Goal: Task Accomplishment & Management: Complete application form

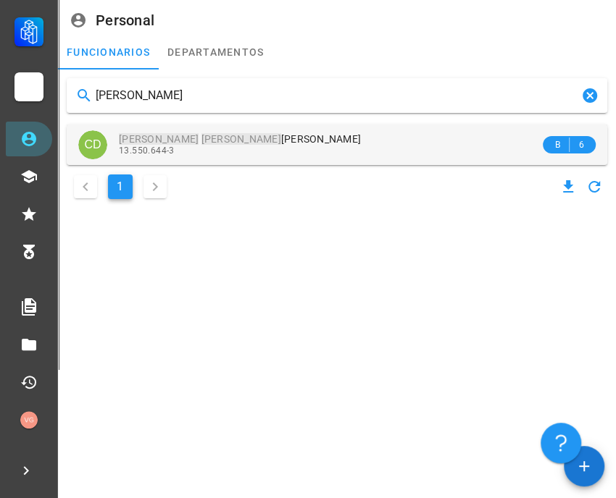
type input "[PERSON_NAME]"
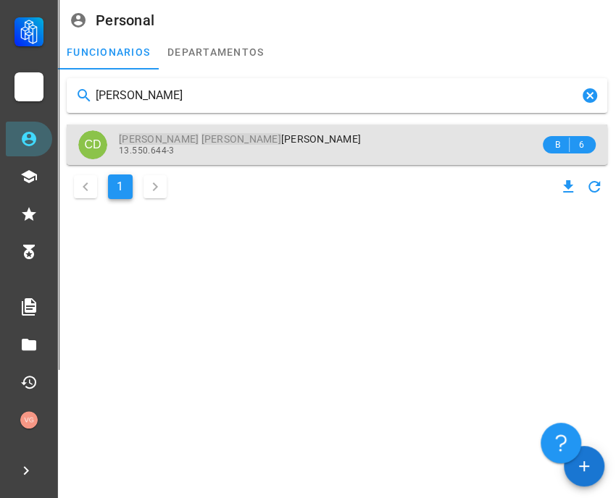
click at [228, 139] on div "[PERSON_NAME]" at bounding box center [329, 139] width 421 height 12
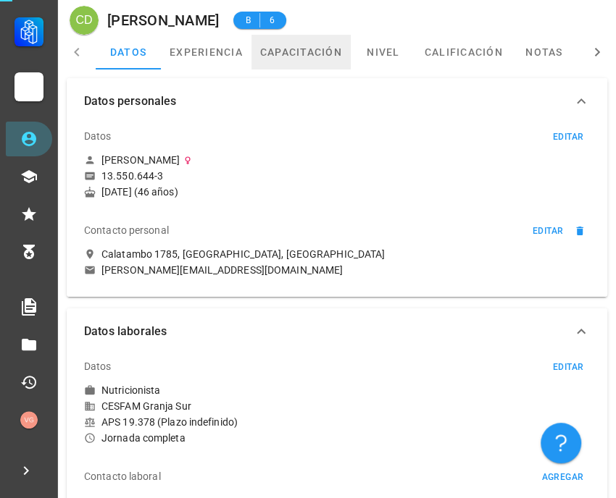
click at [335, 54] on link "capacitación" at bounding box center [300, 52] width 99 height 35
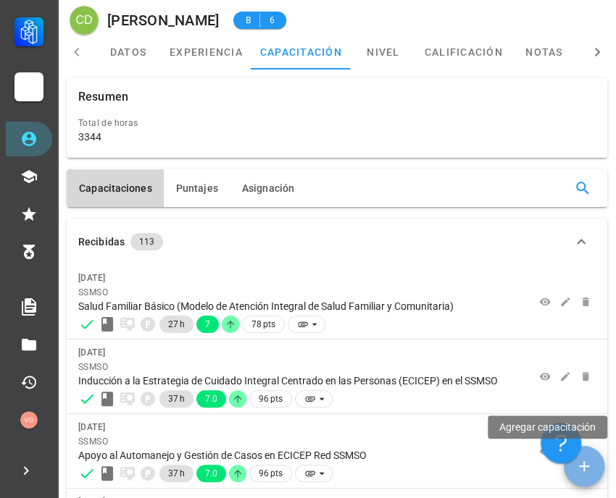
click at [584, 471] on icon "button" at bounding box center [583, 466] width 17 height 17
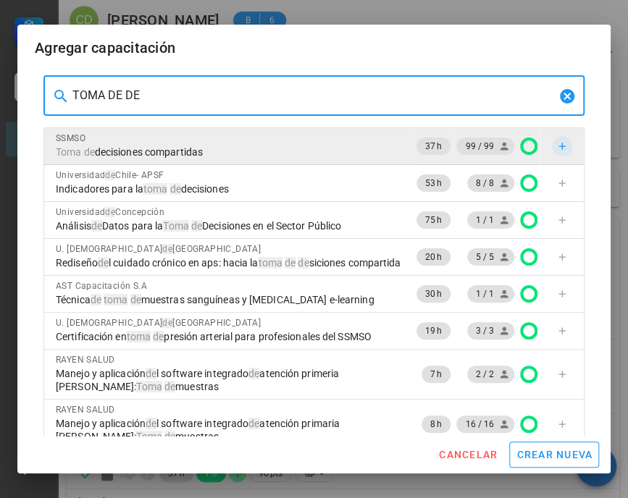
type input "TOMA DE DE"
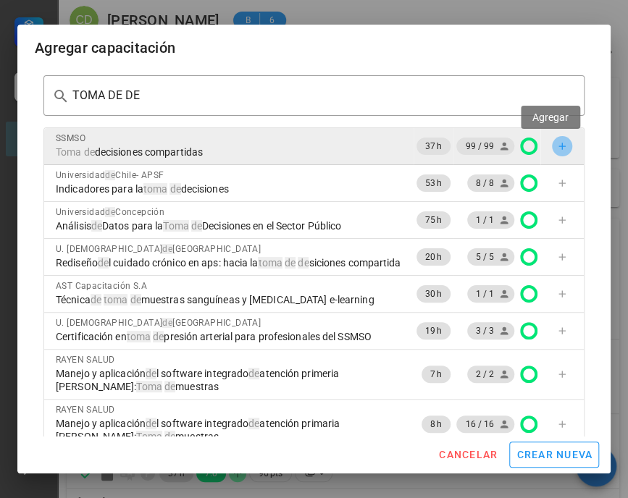
click at [556, 143] on icon "button" at bounding box center [562, 147] width 12 height 12
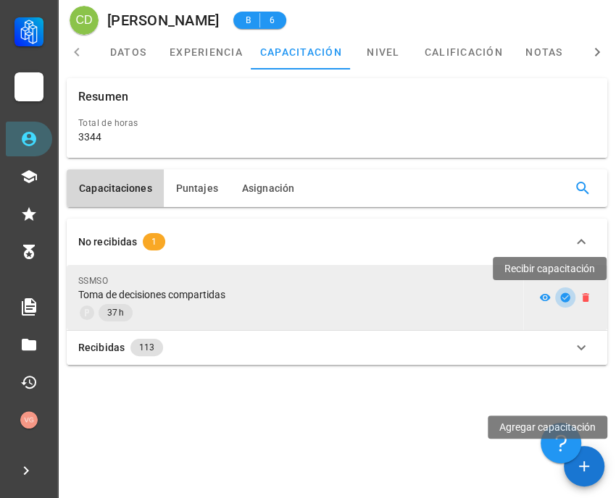
click at [563, 295] on icon "button" at bounding box center [564, 297] width 9 height 9
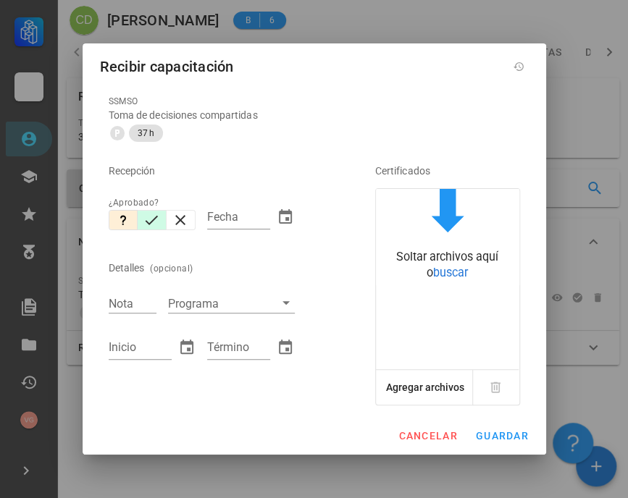
click at [146, 224] on icon "button" at bounding box center [151, 219] width 17 height 17
type input "[DATE]"
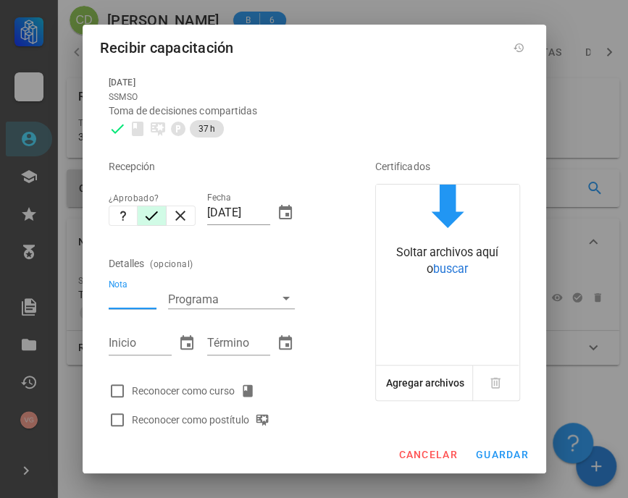
click at [125, 296] on div "Nota" at bounding box center [133, 299] width 48 height 19
type input "6.9"
click at [127, 342] on input "Inicio" at bounding box center [140, 343] width 63 height 23
type input "[DATE]"
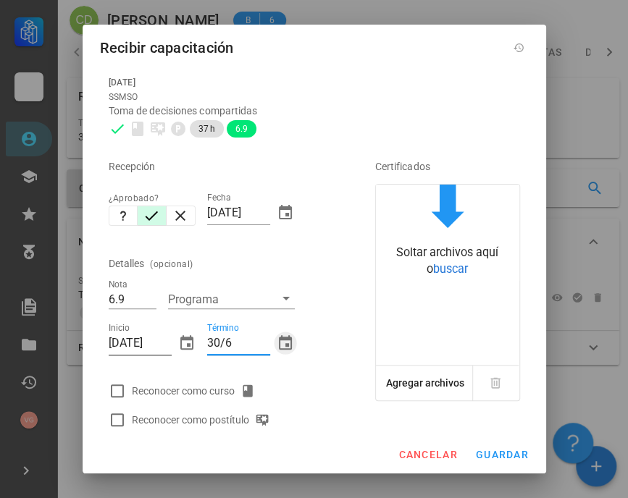
type input "[DATE]"
click at [120, 390] on div at bounding box center [117, 391] width 25 height 25
checkbox input "true"
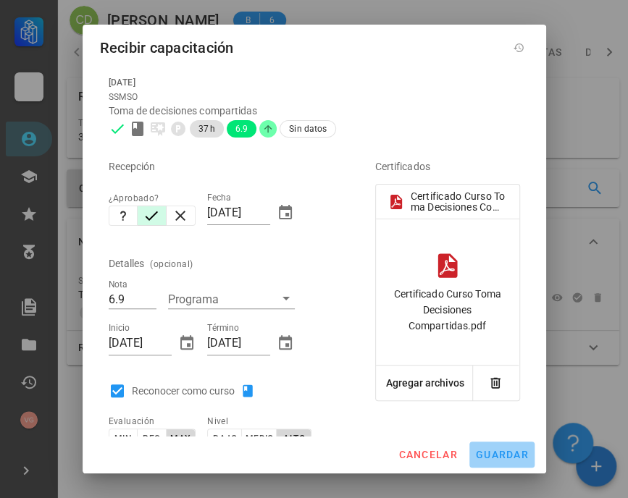
click at [489, 445] on button "guardar" at bounding box center [501, 455] width 65 height 26
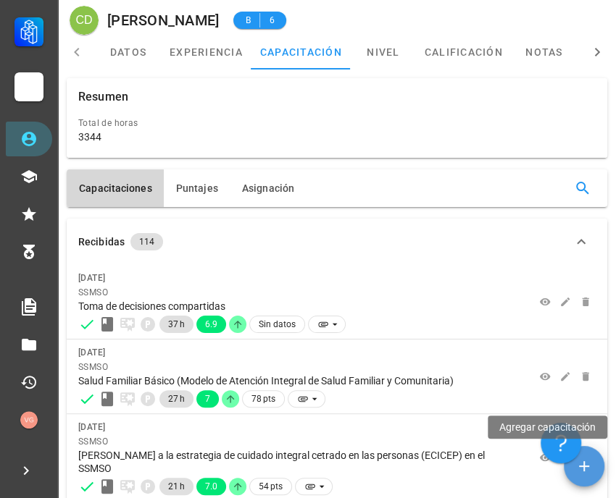
click at [595, 467] on span "button" at bounding box center [583, 466] width 41 height 17
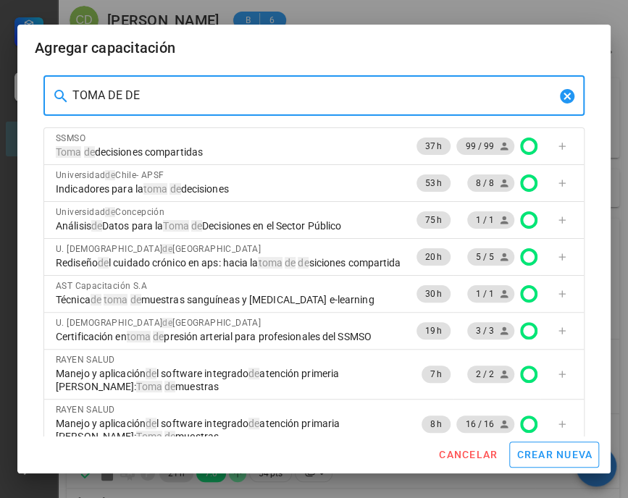
drag, startPoint x: 154, startPoint y: 93, endPoint x: 58, endPoint y: 73, distance: 97.7
click at [51, 81] on div "​ TOMA DE DE" at bounding box center [313, 95] width 541 height 41
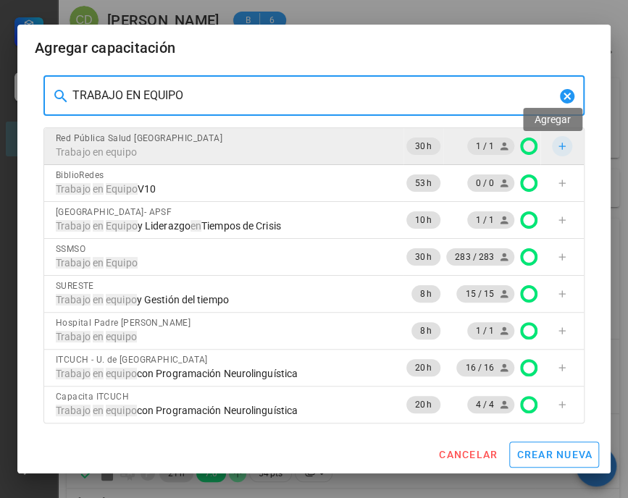
type input "TRABAJO EN EQUIPO"
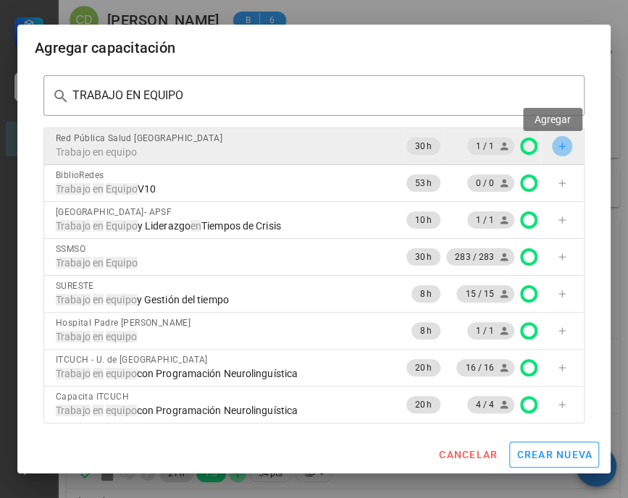
click at [556, 142] on icon "button" at bounding box center [562, 147] width 12 height 12
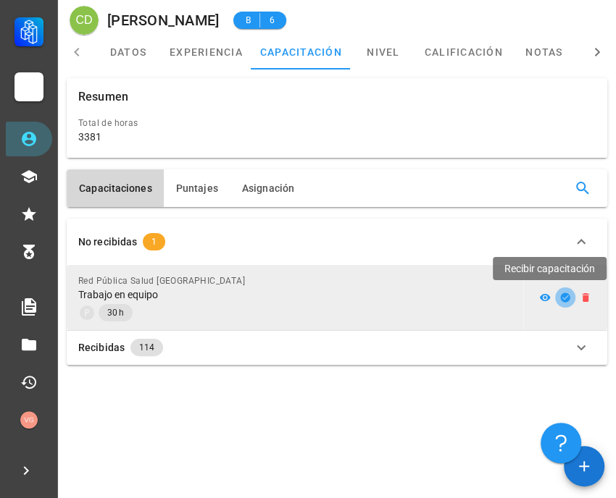
click at [562, 294] on icon "button" at bounding box center [564, 297] width 9 height 9
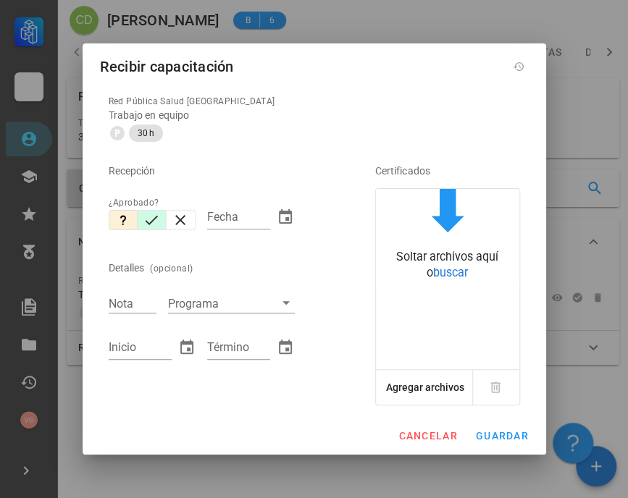
drag, startPoint x: 153, startPoint y: 222, endPoint x: 152, endPoint y: 253, distance: 31.9
click at [152, 222] on icon "button" at bounding box center [151, 219] width 17 height 17
type input "[DATE]"
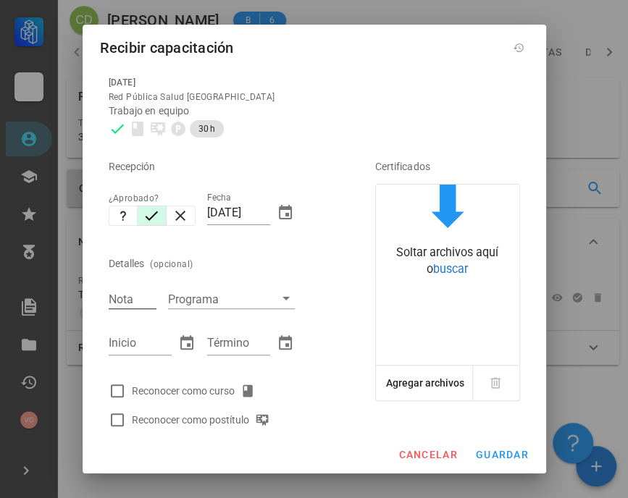
click at [133, 297] on input "Nota" at bounding box center [133, 299] width 48 height 19
type input "7"
type input "[DATE]"
type input "31/3"
type input "[DATE]"
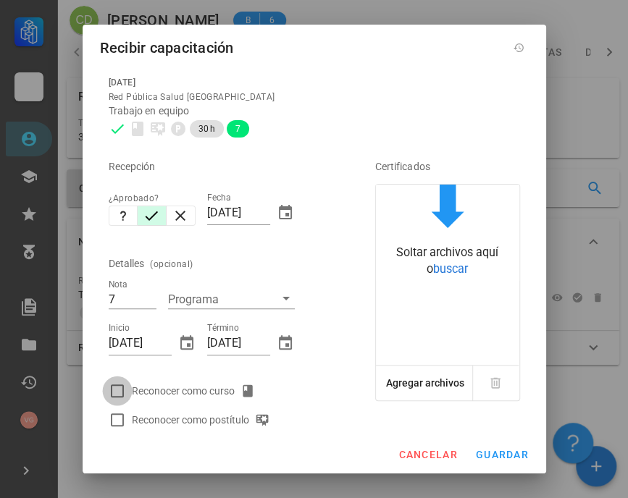
drag, startPoint x: 116, startPoint y: 392, endPoint x: 163, endPoint y: 390, distance: 47.1
click at [114, 390] on div at bounding box center [117, 391] width 25 height 25
checkbox input "true"
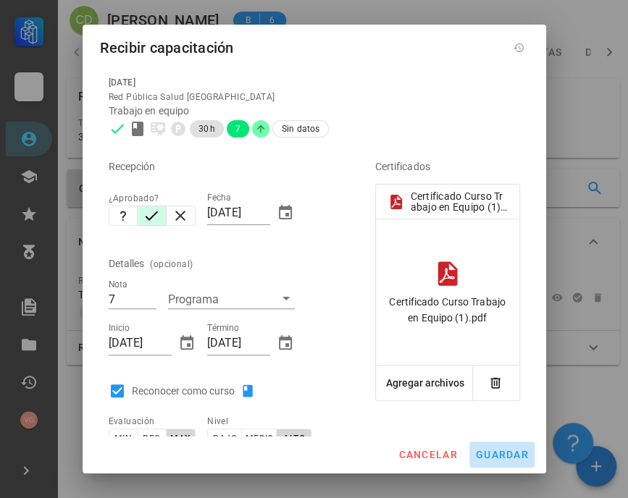
click at [495, 447] on button "guardar" at bounding box center [501, 455] width 65 height 26
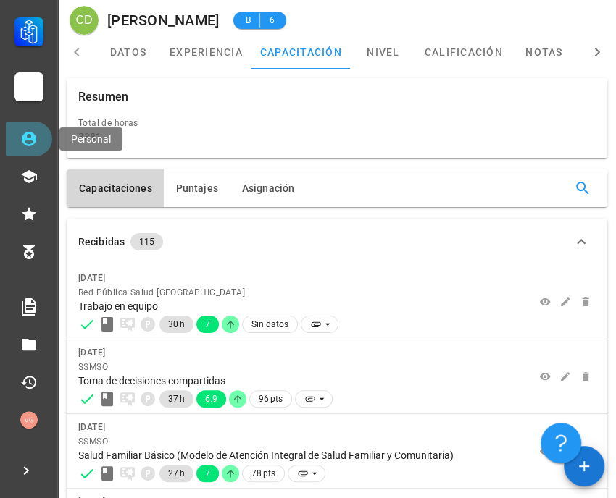
click at [34, 149] on link "Personal" at bounding box center [29, 139] width 46 height 35
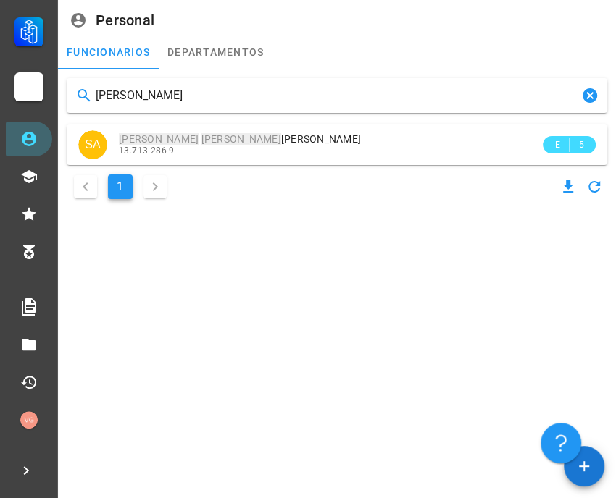
type input "[PERSON_NAME]"
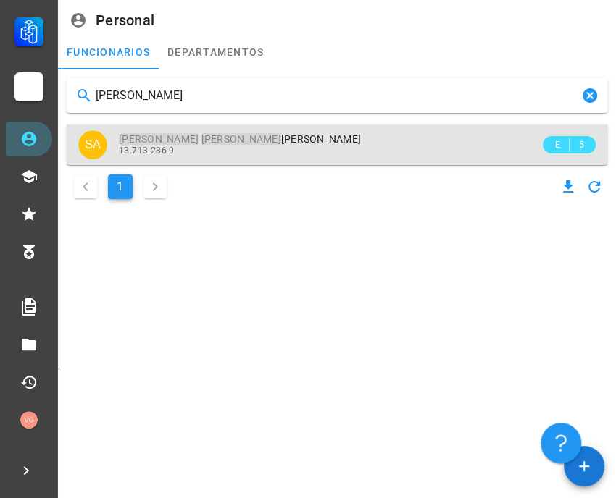
click at [171, 156] on div "[PERSON_NAME] 13.713.286-9" at bounding box center [329, 145] width 421 height 40
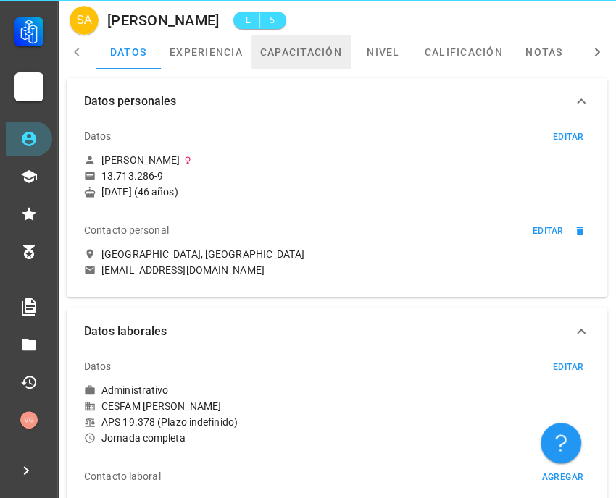
click at [307, 51] on link "capacitación" at bounding box center [300, 52] width 99 height 35
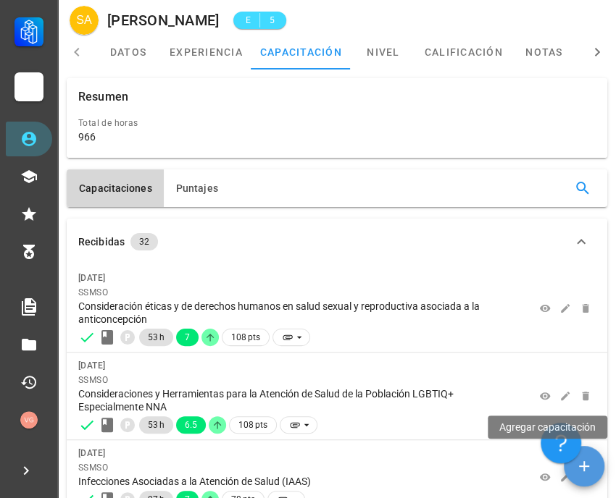
click at [590, 468] on icon "button" at bounding box center [583, 466] width 17 height 17
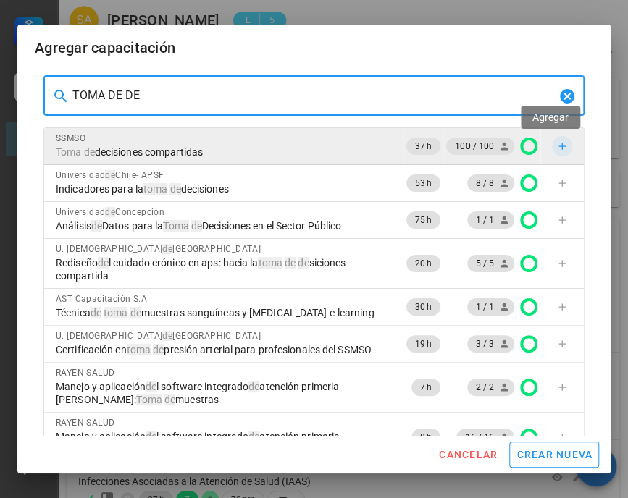
type input "TOMA DE DE"
click at [556, 147] on icon "button" at bounding box center [562, 147] width 12 height 12
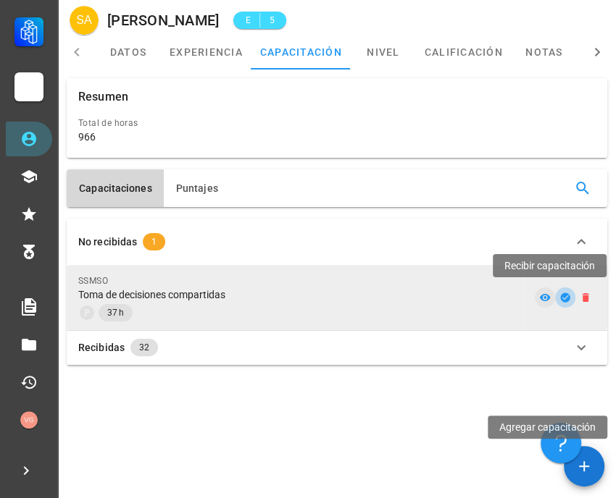
drag, startPoint x: 563, startPoint y: 298, endPoint x: 546, endPoint y: 298, distance: 16.7
click at [563, 298] on icon "button" at bounding box center [564, 297] width 9 height 9
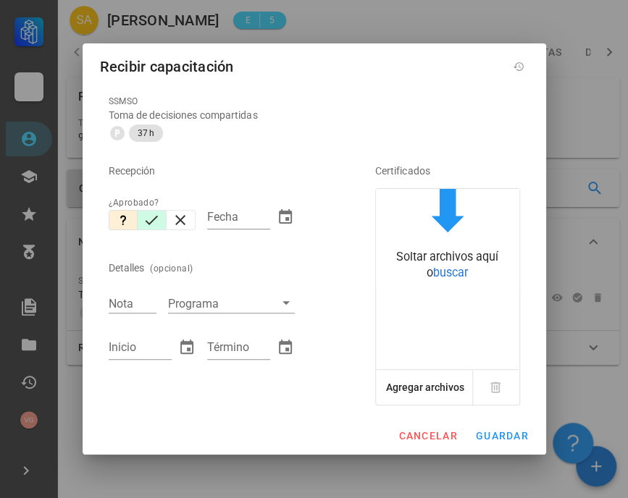
click at [147, 222] on icon "button" at bounding box center [152, 220] width 13 height 9
type input "[DATE]"
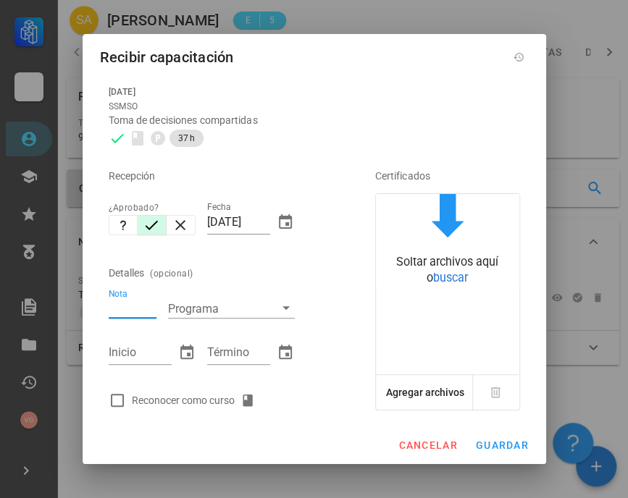
click at [139, 305] on input "Nota" at bounding box center [133, 308] width 48 height 19
type input "5.3"
type input "[DATE]"
click at [121, 398] on div at bounding box center [117, 400] width 25 height 25
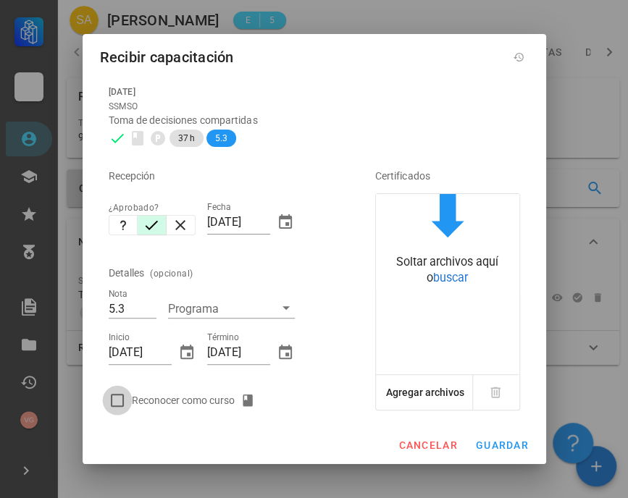
checkbox input "true"
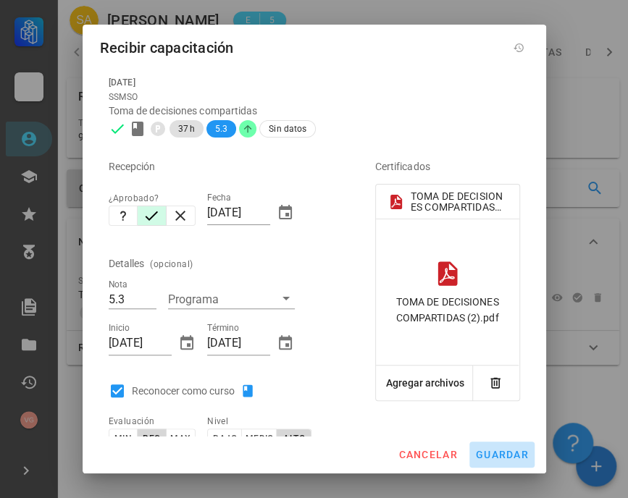
click at [500, 458] on span "guardar" at bounding box center [502, 455] width 54 height 12
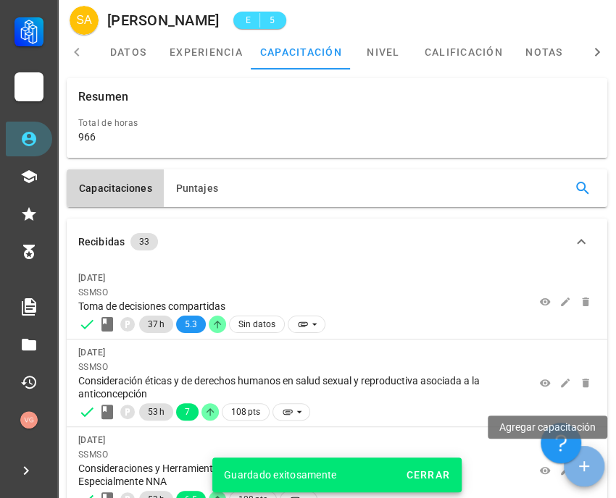
click at [587, 462] on icon "button" at bounding box center [583, 466] width 17 height 17
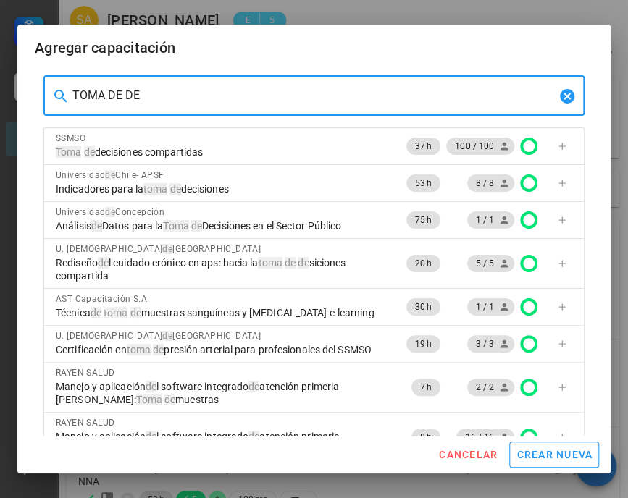
drag, startPoint x: 176, startPoint y: 100, endPoint x: 35, endPoint y: 100, distance: 140.5
click at [35, 100] on div "​ TOMA DE DE SSMSO Toma de decisiones compartidas 37 h 100 / 100 [GEOGRAPHIC_DA…" at bounding box center [314, 275] width 558 height 417
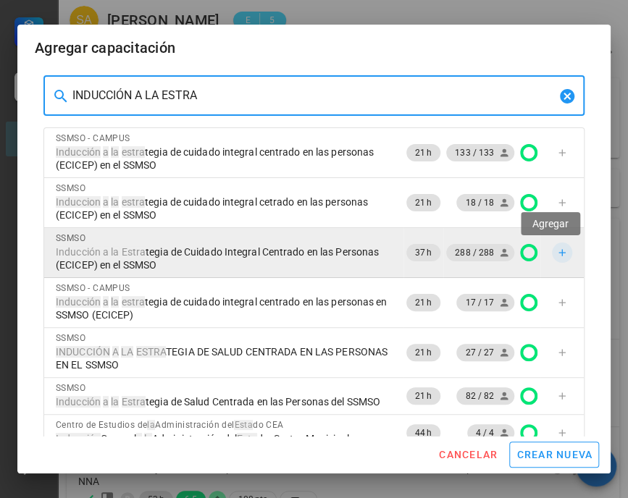
type input "INDUCCIÓN A LA ESTRA"
click at [555, 250] on span "button" at bounding box center [562, 253] width 20 height 12
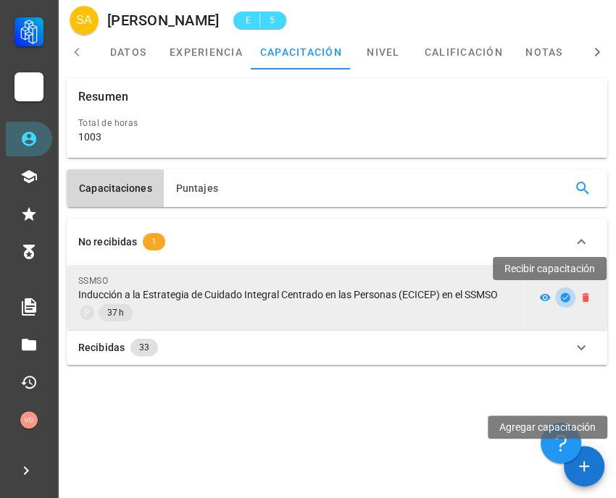
click at [565, 298] on icon "button" at bounding box center [565, 298] width 12 height 12
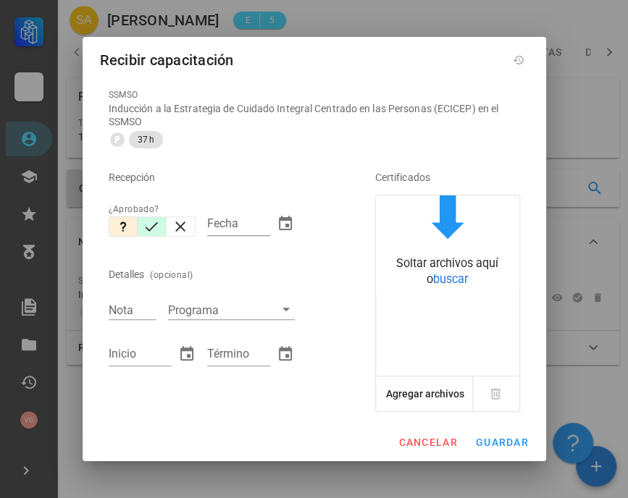
drag, startPoint x: 151, startPoint y: 225, endPoint x: 143, endPoint y: 265, distance: 41.5
click at [151, 225] on icon "button" at bounding box center [151, 226] width 17 height 17
type input "[DATE]"
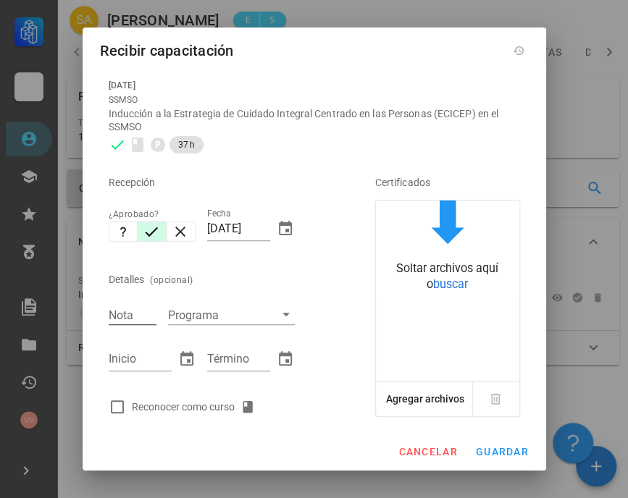
click at [124, 314] on div "Nota" at bounding box center [133, 315] width 48 height 19
type input "7"
type input "[DATE]"
click at [116, 402] on div at bounding box center [117, 407] width 25 height 25
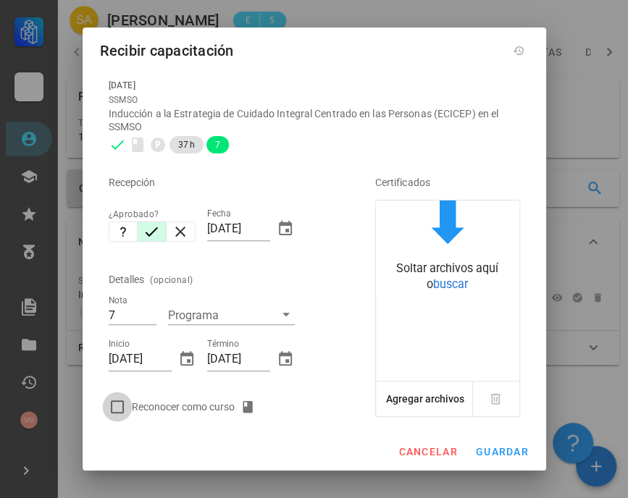
checkbox input "true"
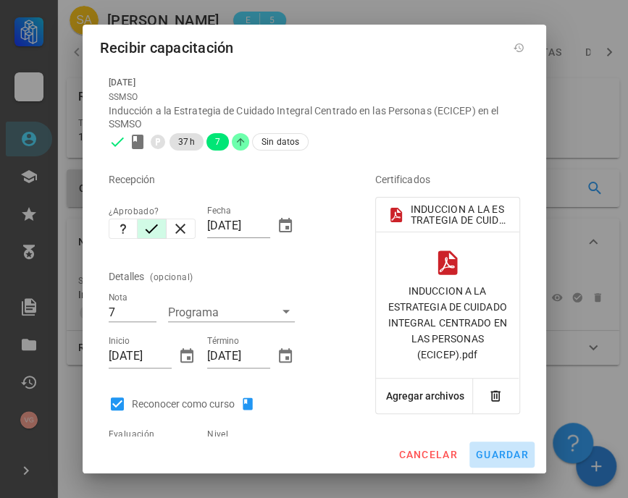
click at [502, 457] on span "guardar" at bounding box center [502, 455] width 54 height 12
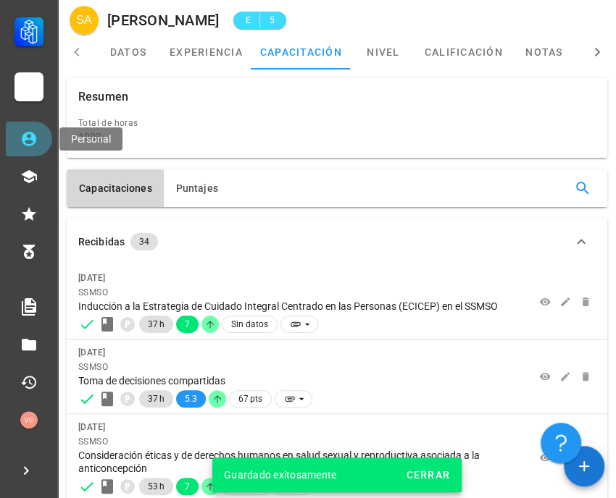
click at [29, 128] on link "Personal" at bounding box center [29, 139] width 46 height 35
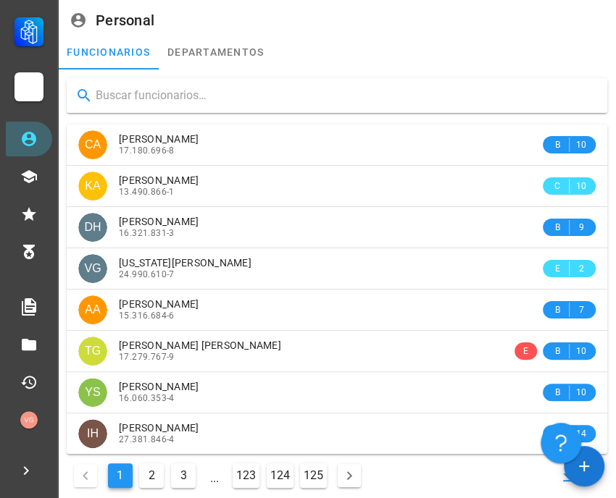
click at [140, 98] on input "text" at bounding box center [346, 95] width 500 height 23
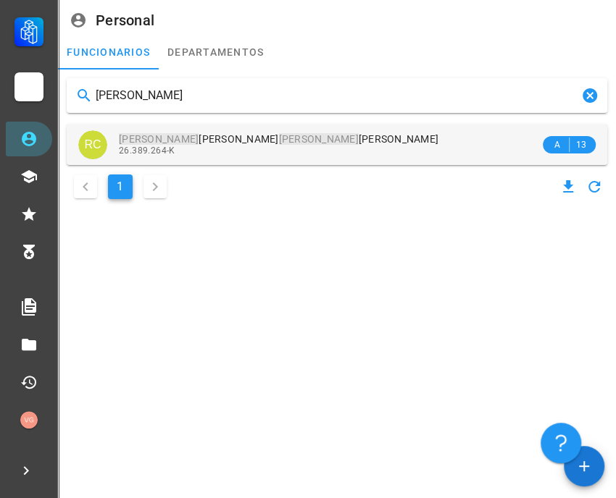
type input "[PERSON_NAME]"
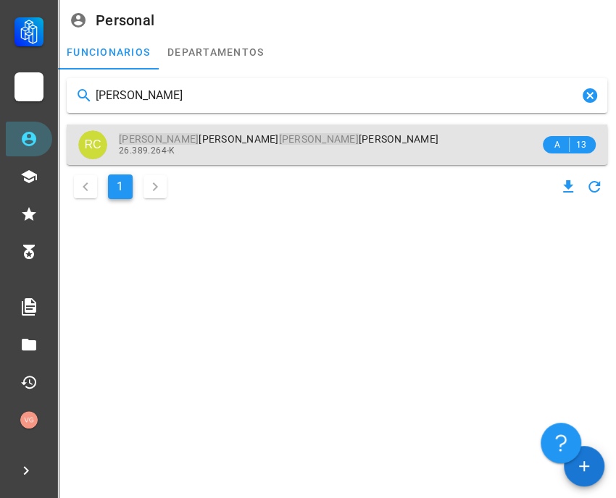
click at [264, 149] on div "26.389.264-K" at bounding box center [329, 151] width 421 height 10
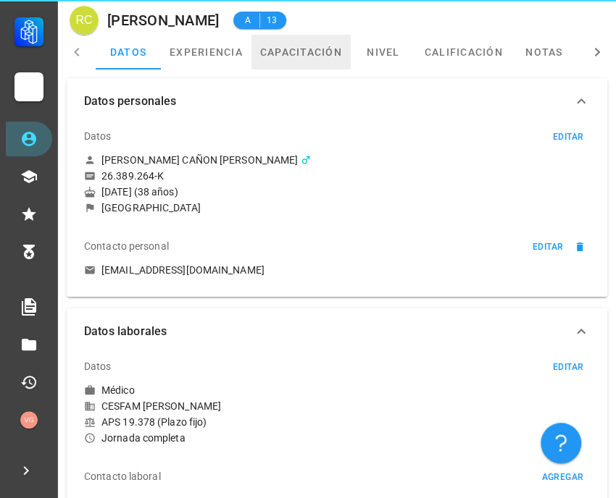
click at [316, 52] on link "capacitación" at bounding box center [300, 52] width 99 height 35
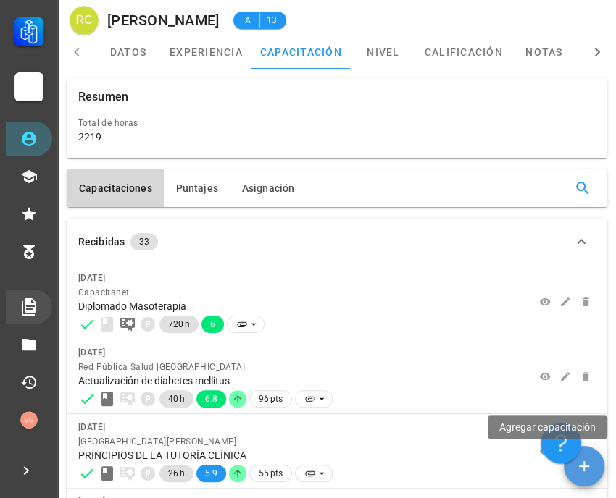
drag, startPoint x: 578, startPoint y: 471, endPoint x: 20, endPoint y: 296, distance: 585.3
click at [578, 471] on icon "button" at bounding box center [583, 466] width 17 height 17
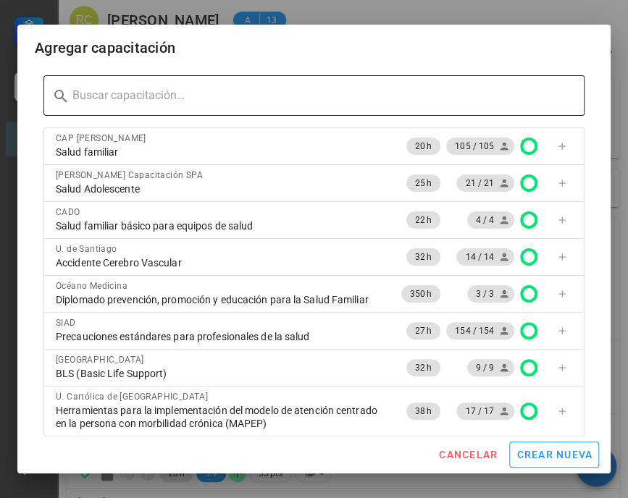
click at [155, 95] on input "text" at bounding box center [322, 95] width 500 height 23
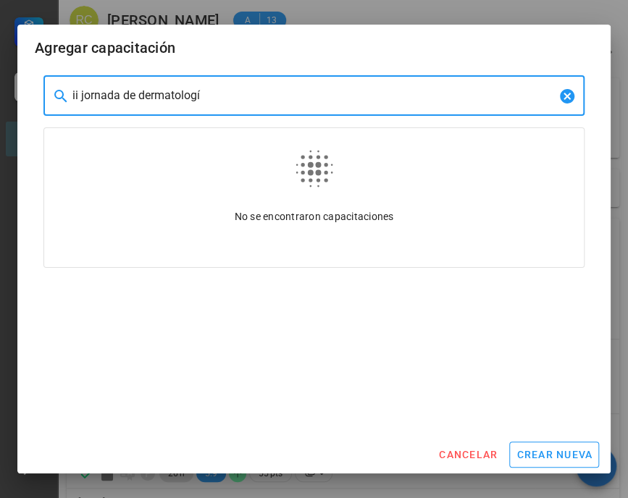
type input "ii jornada de dermatología"
drag, startPoint x: 230, startPoint y: 94, endPoint x: 6, endPoint y: 100, distance: 224.6
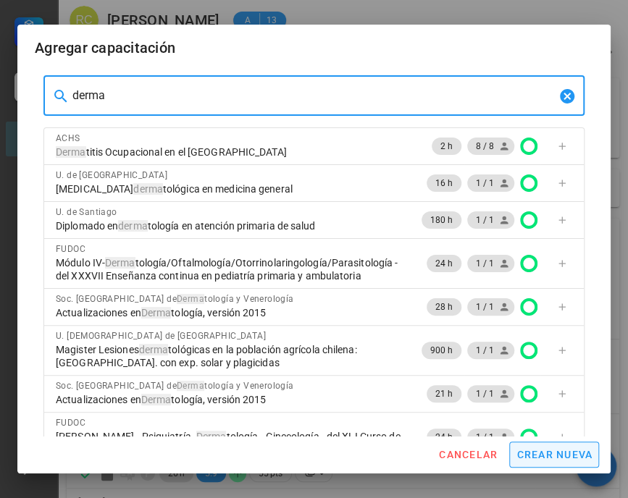
type input "derma"
click at [546, 459] on span "crear nueva" at bounding box center [554, 455] width 77 height 12
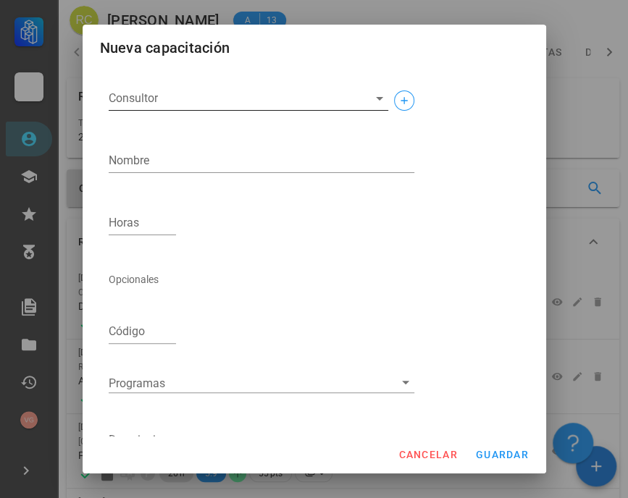
click at [153, 100] on input "Consultor" at bounding box center [237, 98] width 256 height 23
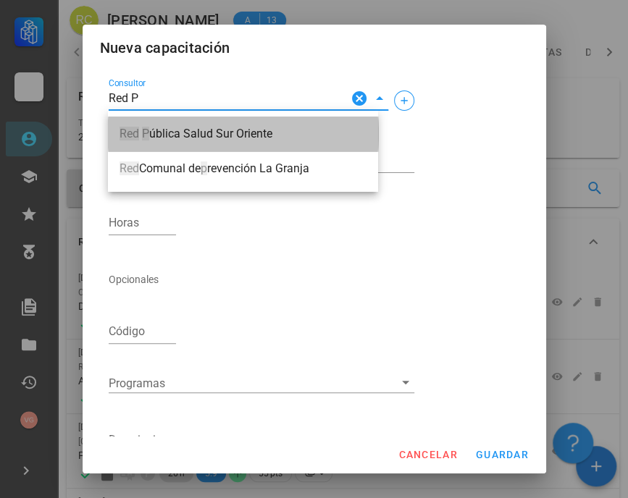
click at [227, 132] on span "Red P ública Salud Sur Oriente" at bounding box center [243, 133] width 247 height 13
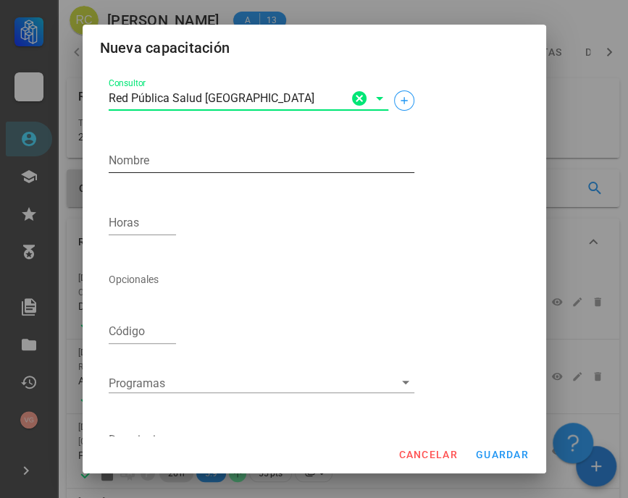
type input "Red Pública Salud [GEOGRAPHIC_DATA]"
click at [162, 154] on textarea "Nombre" at bounding box center [262, 160] width 306 height 23
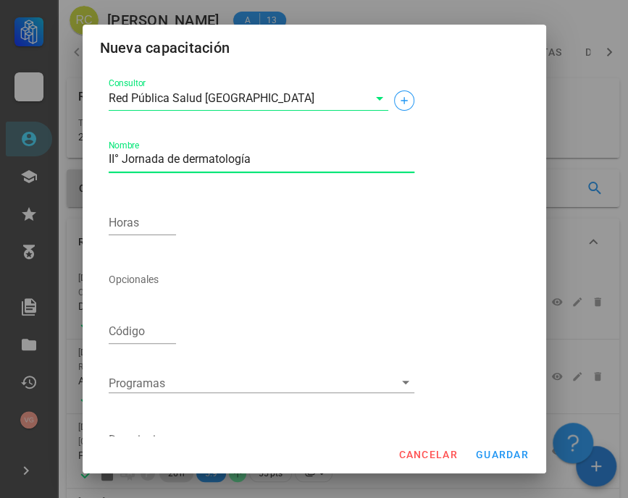
type textarea "II° Jornada de dermatología"
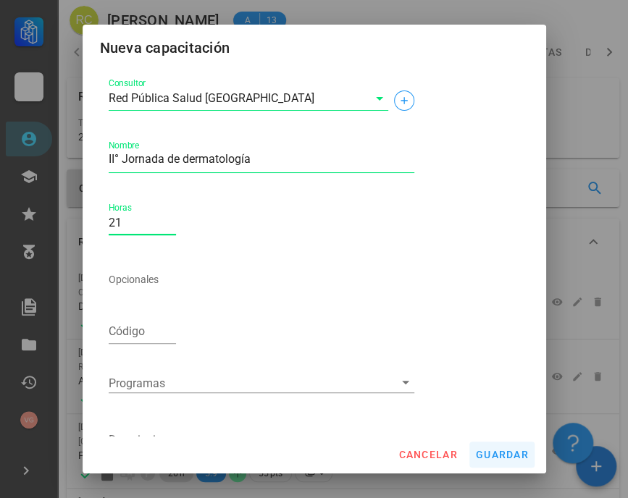
type input "21"
click at [477, 444] on button "guardar" at bounding box center [501, 455] width 65 height 26
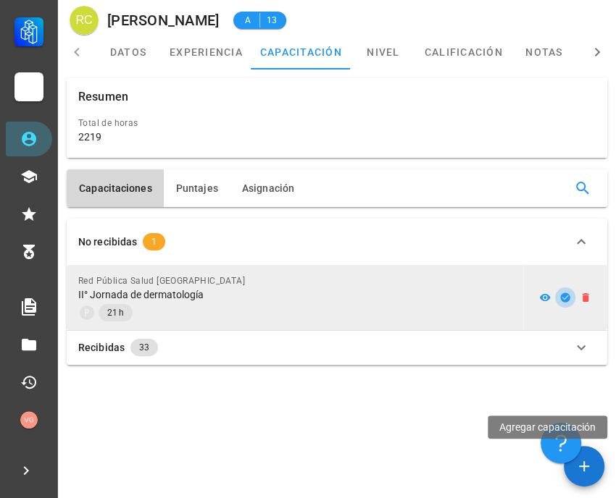
click at [563, 298] on icon "button" at bounding box center [564, 297] width 9 height 9
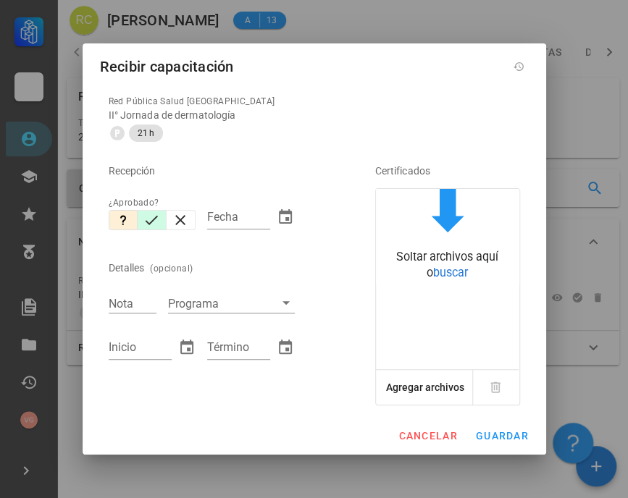
click at [155, 219] on icon "button" at bounding box center [151, 219] width 17 height 17
type input "[DATE]"
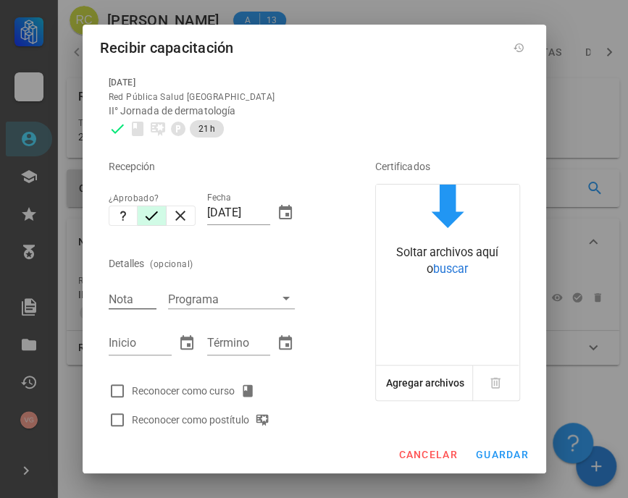
click at [122, 301] on input "Nota" at bounding box center [133, 299] width 48 height 19
type input "6.1"
click at [122, 347] on input "Inicio" at bounding box center [140, 343] width 63 height 23
type input "[DATE]"
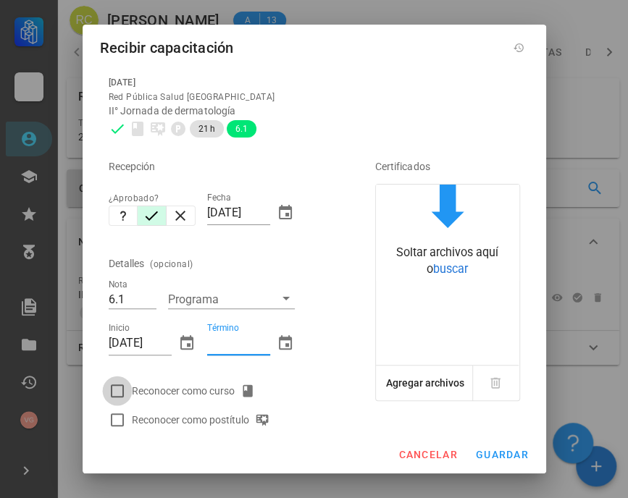
click at [112, 387] on div at bounding box center [117, 391] width 25 height 25
checkbox input "true"
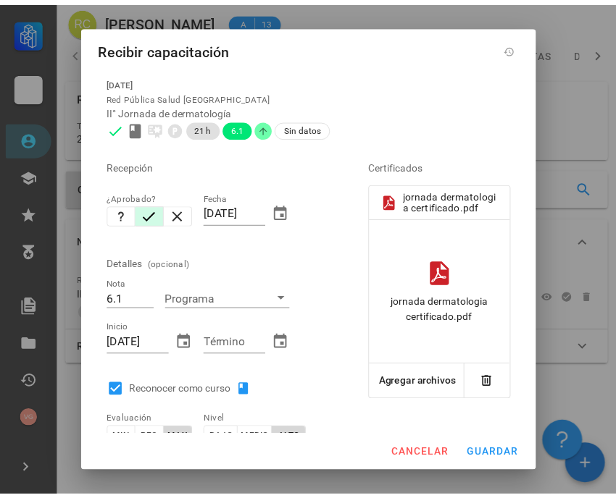
scroll to position [72, 0]
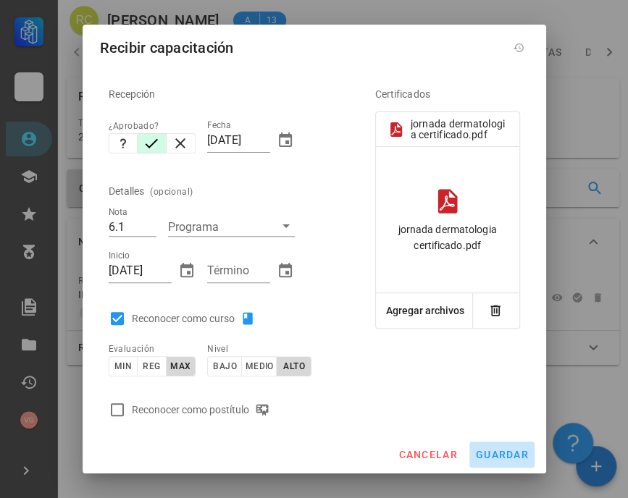
click at [495, 456] on span "guardar" at bounding box center [502, 455] width 54 height 12
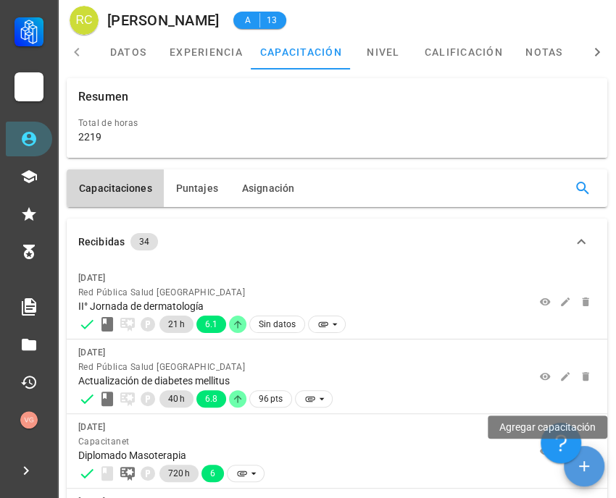
click at [587, 468] on icon "button" at bounding box center [583, 466] width 17 height 17
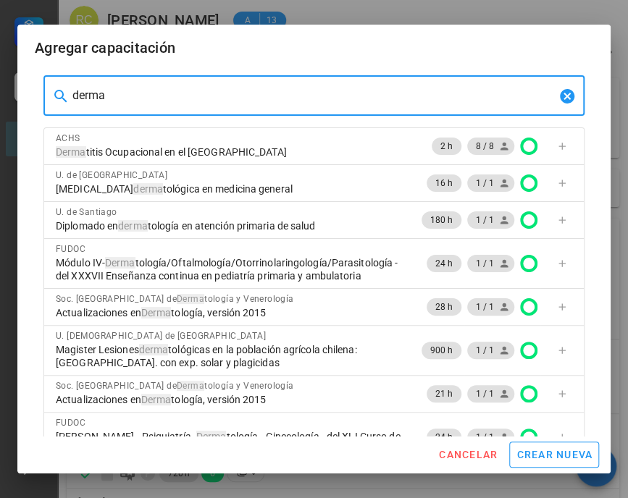
drag, startPoint x: 148, startPoint y: 94, endPoint x: 70, endPoint y: 51, distance: 89.5
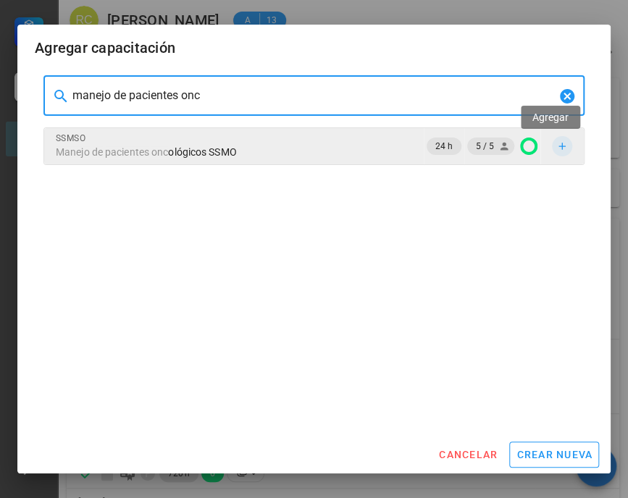
type input "manejo de pacientes onc"
click at [556, 143] on icon "button" at bounding box center [562, 147] width 12 height 12
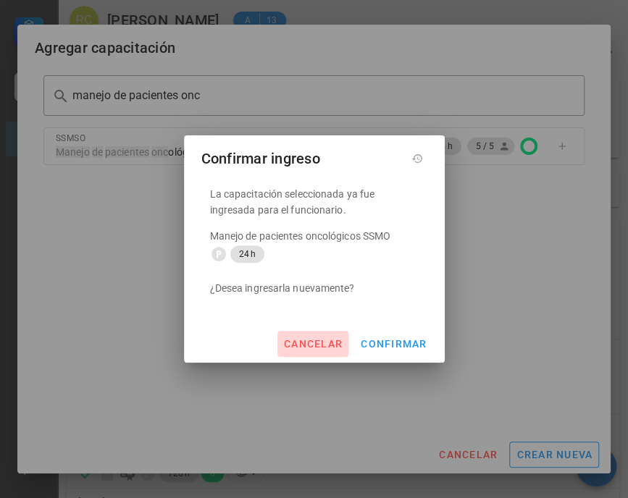
click at [313, 341] on span "cancelar" at bounding box center [312, 344] width 59 height 12
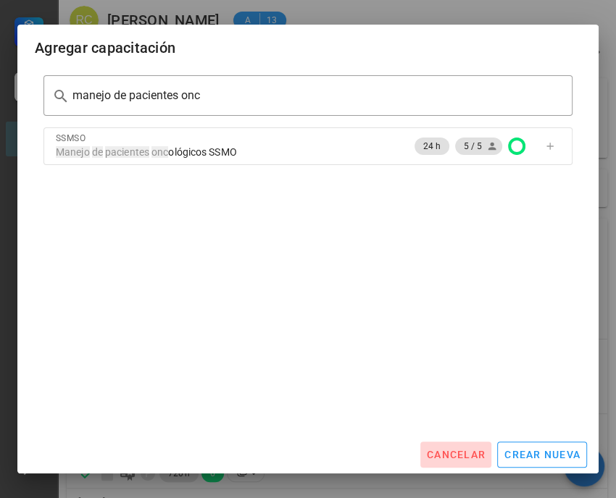
click at [452, 456] on span "cancelar" at bounding box center [455, 455] width 59 height 12
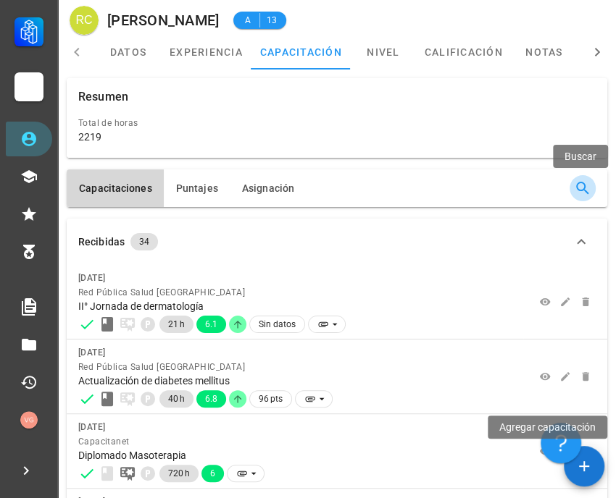
click at [582, 184] on icon "button" at bounding box center [582, 188] width 17 height 17
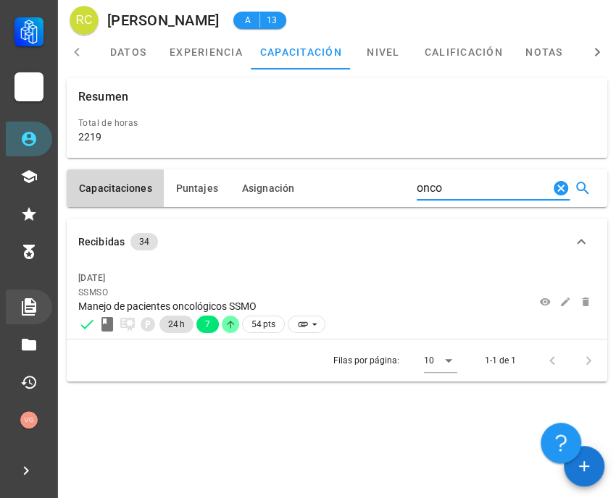
type input "onco"
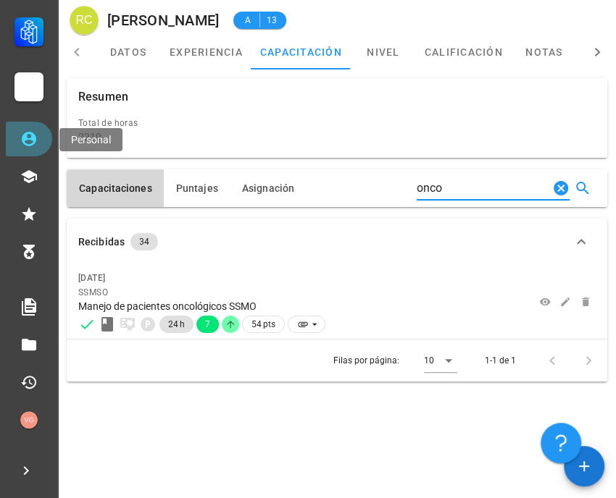
click at [12, 127] on link "Personal" at bounding box center [29, 139] width 46 height 35
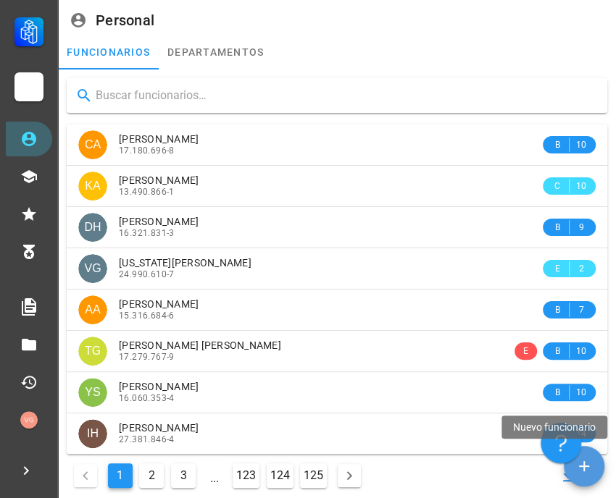
click at [595, 480] on button "button" at bounding box center [583, 466] width 41 height 41
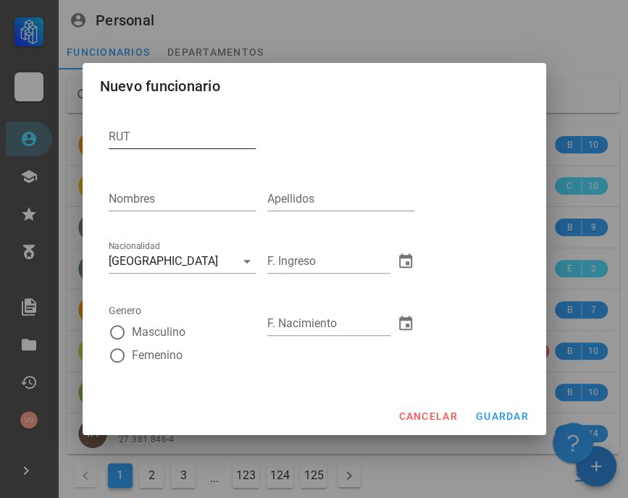
click at [134, 135] on input "RUT" at bounding box center [182, 136] width 147 height 23
click at [429, 417] on span "cancelar" at bounding box center [427, 417] width 59 height 12
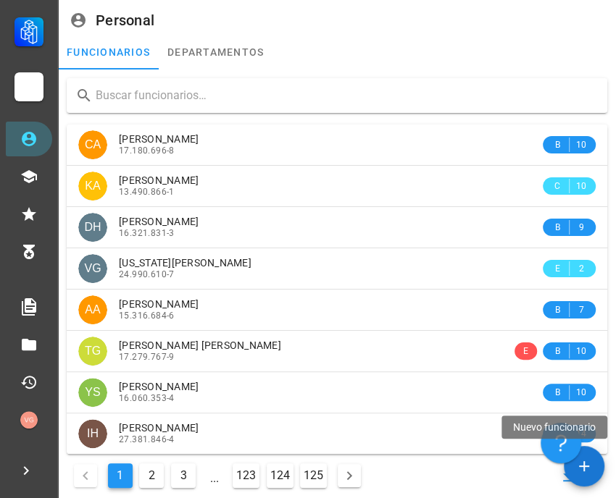
click at [227, 93] on input "text" at bounding box center [346, 95] width 500 height 23
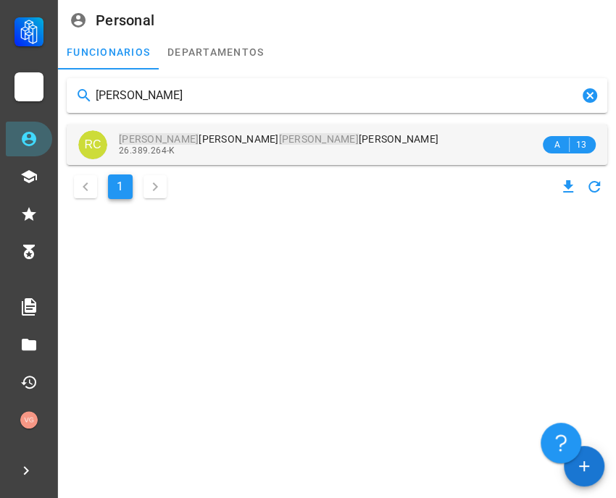
type input "[PERSON_NAME]"
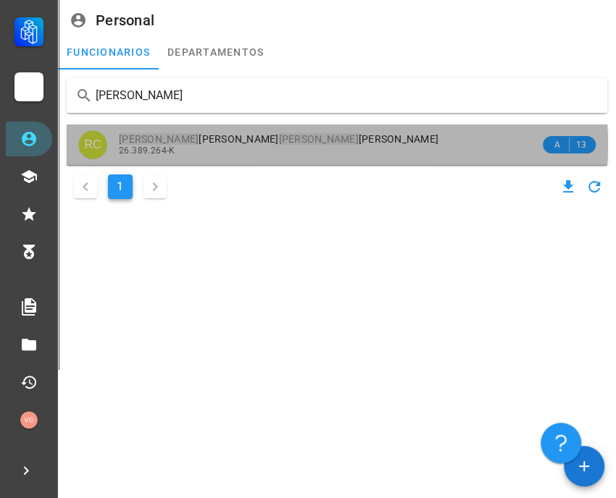
click at [289, 141] on span "[PERSON_NAME] [PERSON_NAME]" at bounding box center [278, 139] width 319 height 12
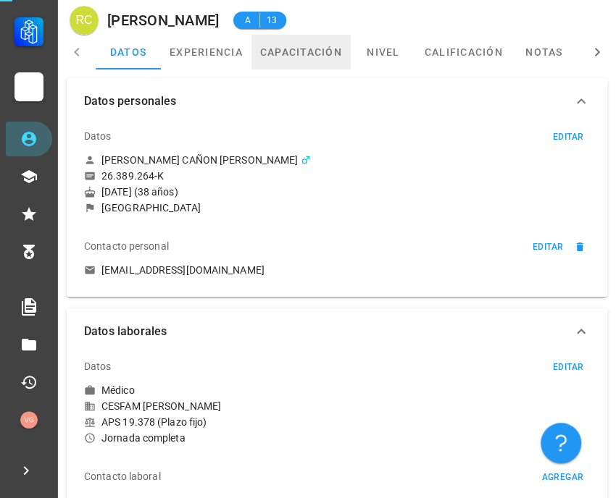
click at [320, 56] on link "capacitación" at bounding box center [300, 52] width 99 height 35
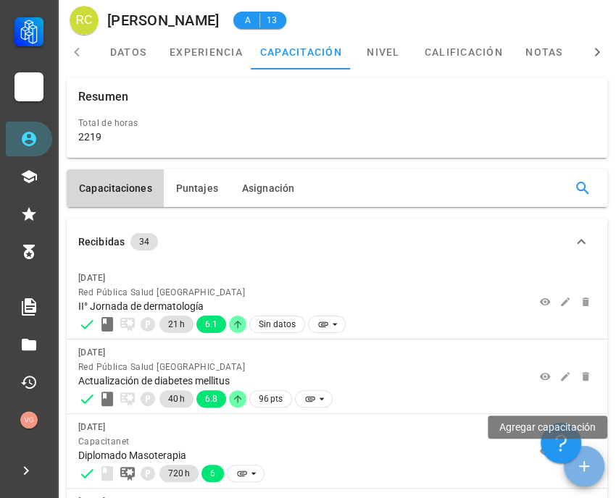
click at [584, 471] on icon "button" at bounding box center [584, 466] width 10 height 10
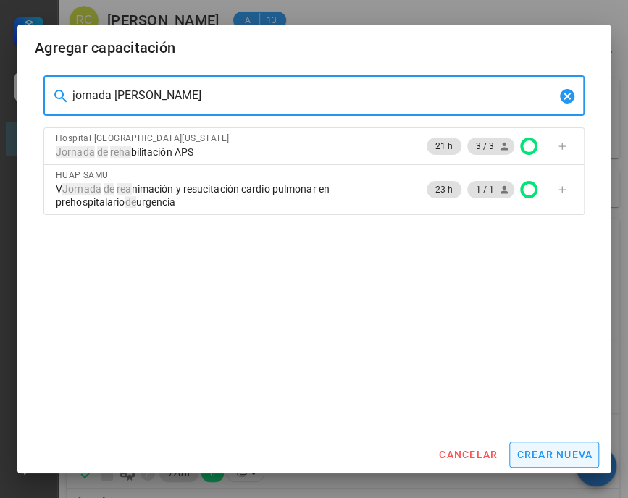
type input "jornada [PERSON_NAME]"
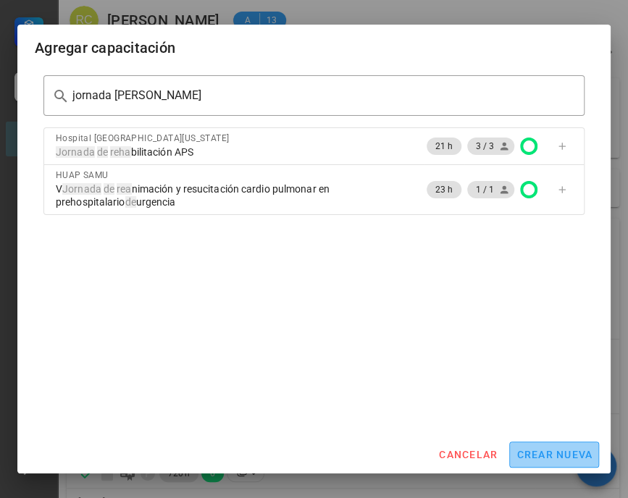
click at [569, 452] on span "crear nueva" at bounding box center [554, 455] width 77 height 12
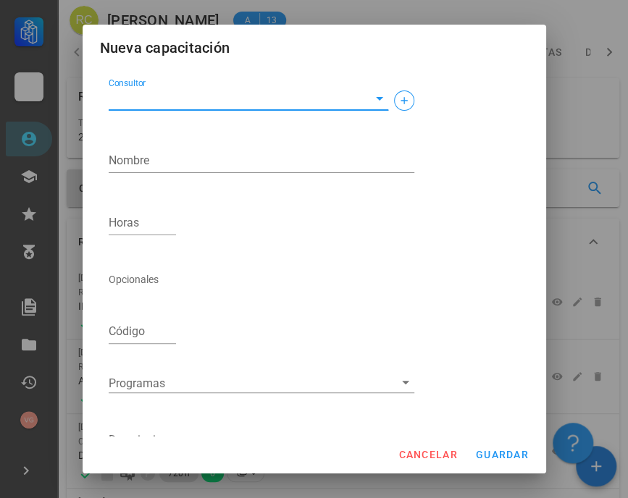
click at [175, 90] on input "Consultor" at bounding box center [237, 98] width 256 height 23
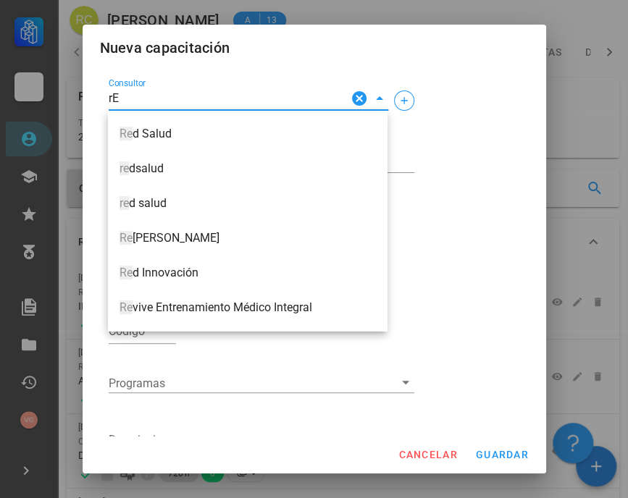
type input "r"
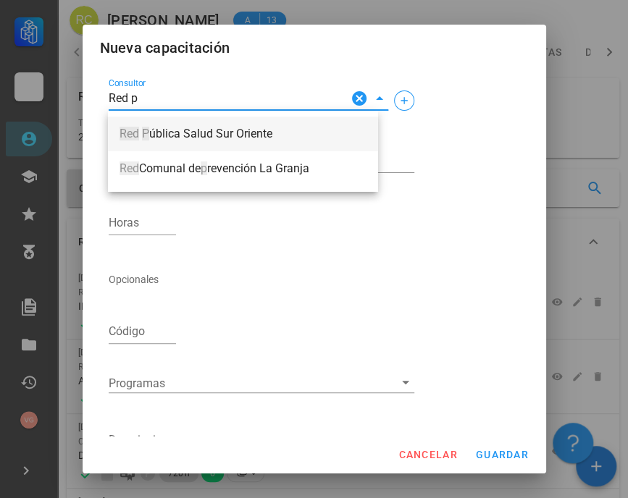
click at [243, 143] on div "Red P ública Salud Sur Oriente" at bounding box center [243, 134] width 247 height 30
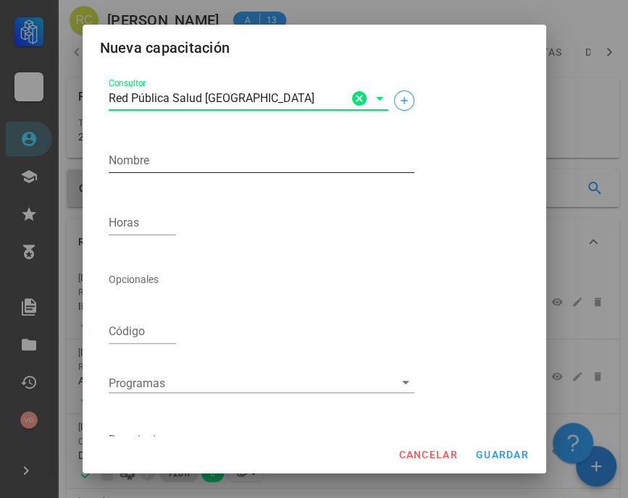
type input "Red Pública Salud [GEOGRAPHIC_DATA]"
click at [151, 157] on textarea "Nombre" at bounding box center [262, 160] width 306 height 23
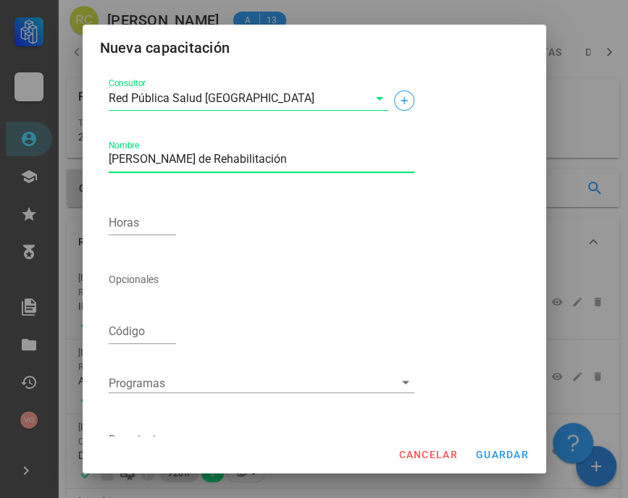
type textarea "[PERSON_NAME] de Rehabilitación"
type input "21"
click at [110, 154] on textarea "[PERSON_NAME] de Rehabilitación" at bounding box center [262, 160] width 306 height 23
type textarea "I° Jornada de Rehabilitación"
click at [506, 455] on span "guardar" at bounding box center [502, 455] width 54 height 12
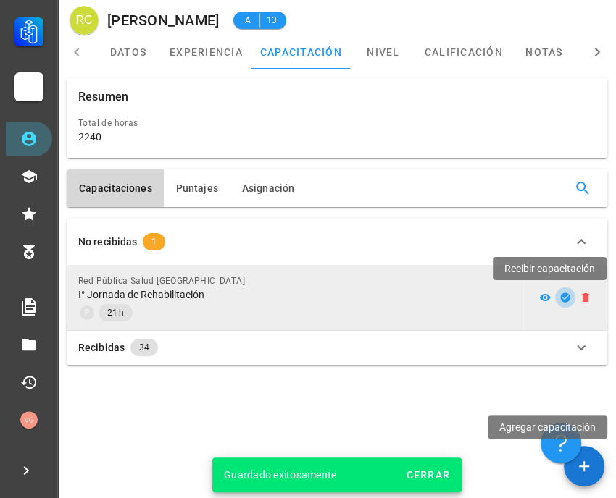
drag, startPoint x: 564, startPoint y: 297, endPoint x: 545, endPoint y: 298, distance: 19.6
click at [562, 296] on icon "button" at bounding box center [564, 297] width 9 height 9
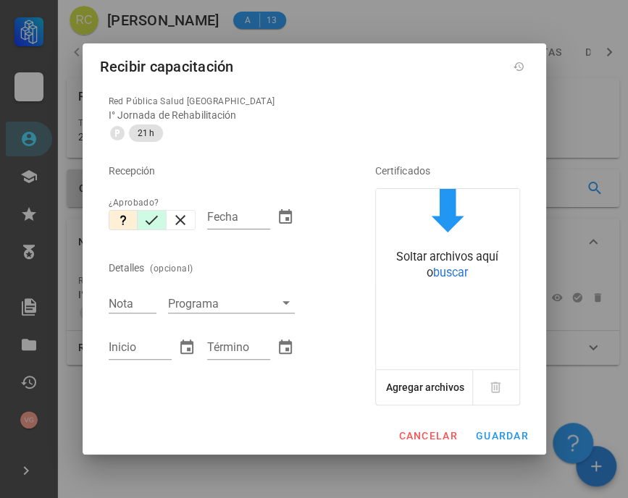
click at [156, 225] on icon "button" at bounding box center [151, 219] width 17 height 17
type input "[DATE]"
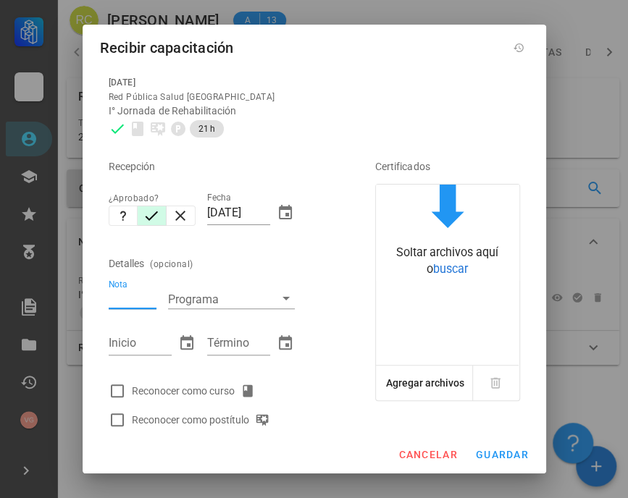
click at [125, 301] on input "Nota" at bounding box center [133, 299] width 48 height 19
type input "7"
type input "[DATE]"
click at [116, 386] on div at bounding box center [117, 391] width 25 height 25
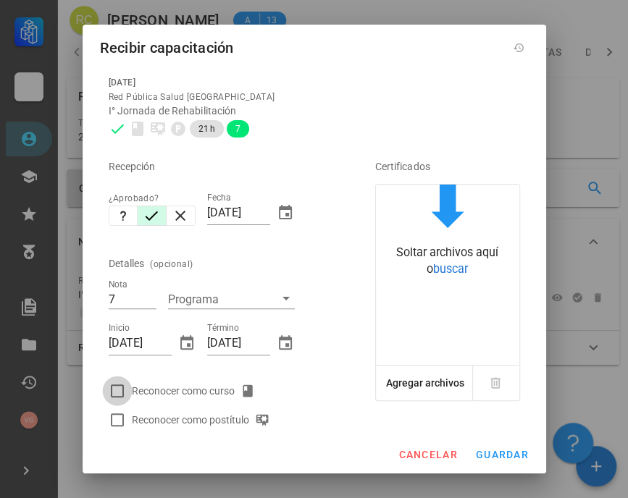
checkbox input "true"
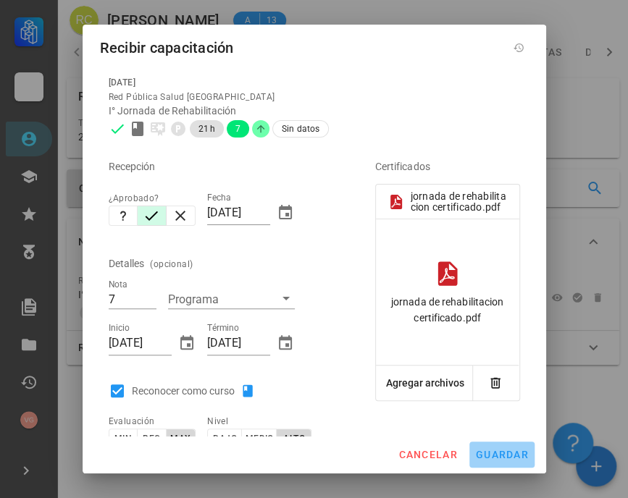
click at [513, 456] on span "guardar" at bounding box center [502, 455] width 54 height 12
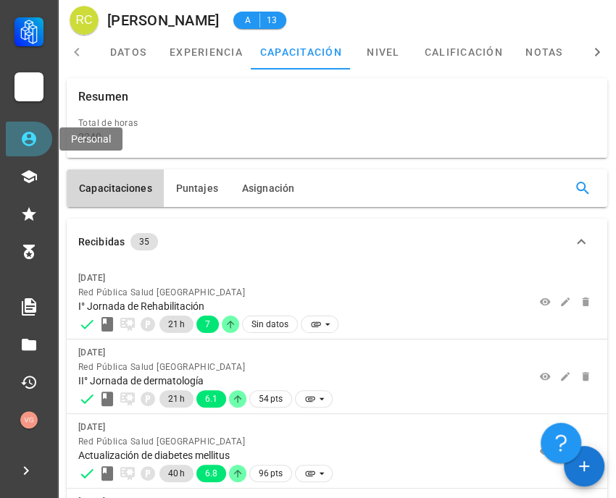
click at [26, 133] on icon at bounding box center [29, 139] width 14 height 14
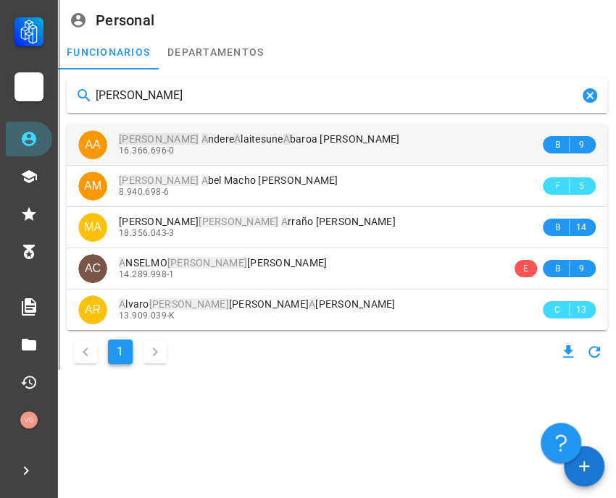
type input "[PERSON_NAME]"
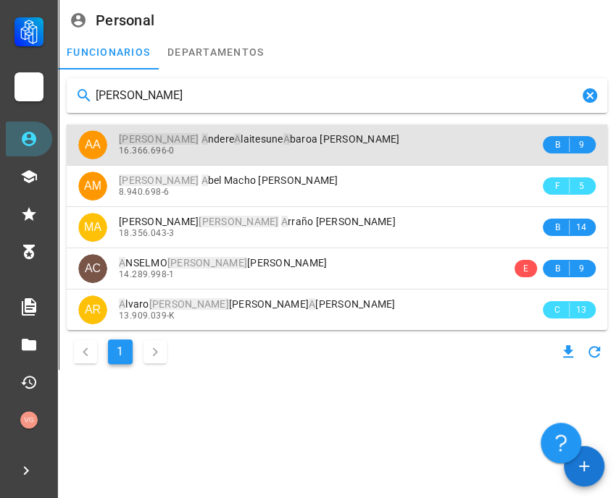
click at [254, 148] on div "16.366.696-0" at bounding box center [329, 151] width 421 height 10
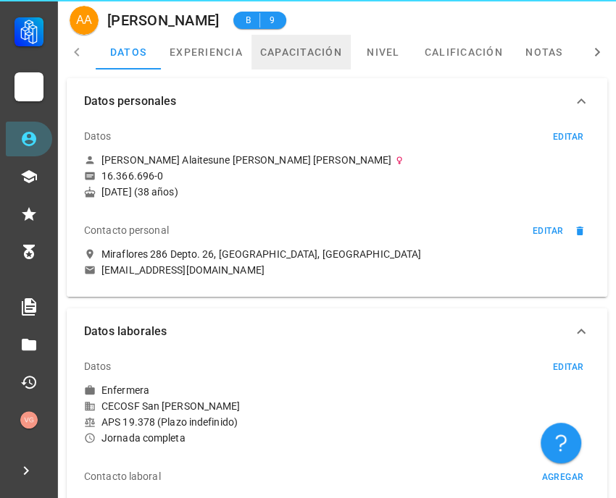
click at [324, 51] on link "capacitación" at bounding box center [300, 52] width 99 height 35
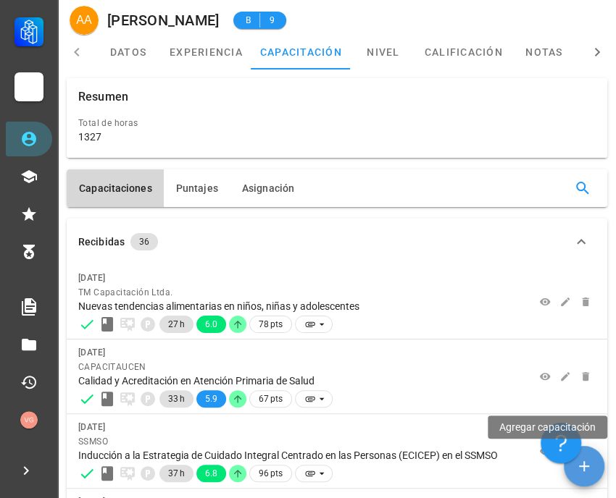
click at [585, 466] on icon "button" at bounding box center [584, 466] width 10 height 10
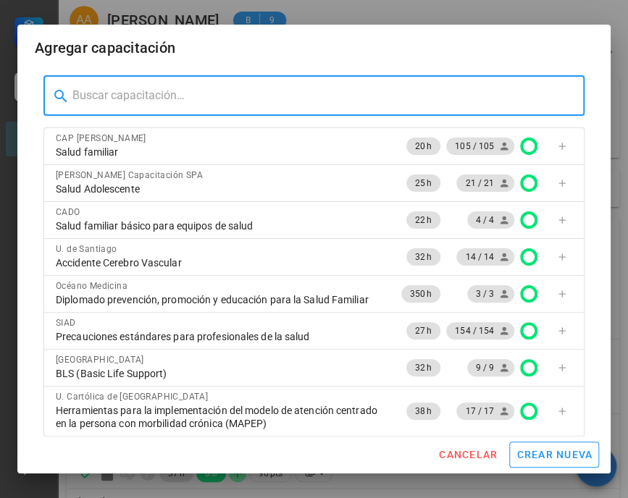
click at [143, 98] on input "text" at bounding box center [322, 95] width 500 height 23
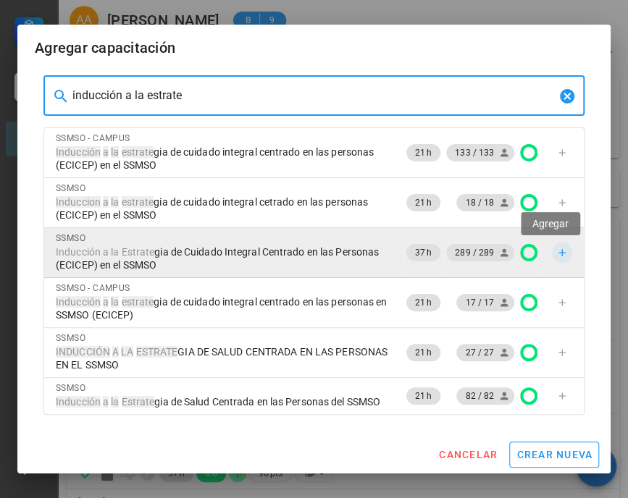
type input "inducción a la estrate"
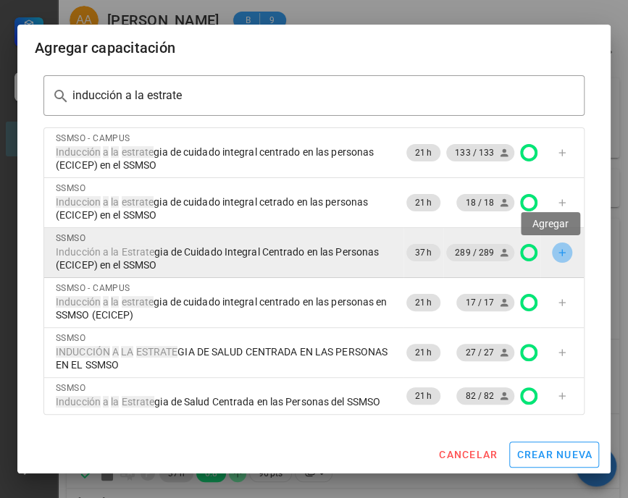
click at [556, 251] on icon "button" at bounding box center [562, 253] width 12 height 12
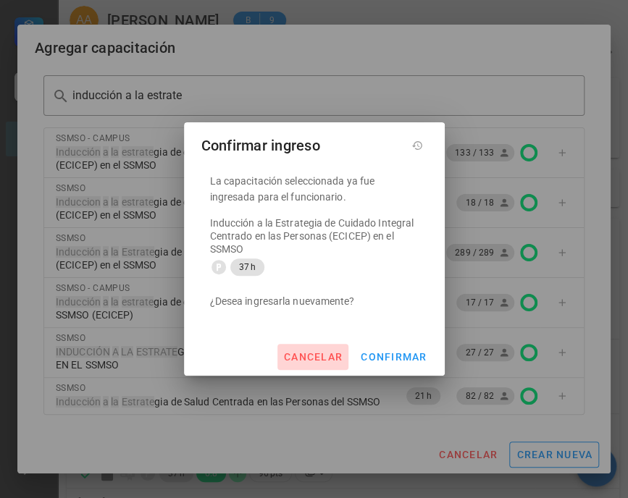
click at [323, 358] on span "cancelar" at bounding box center [312, 357] width 59 height 12
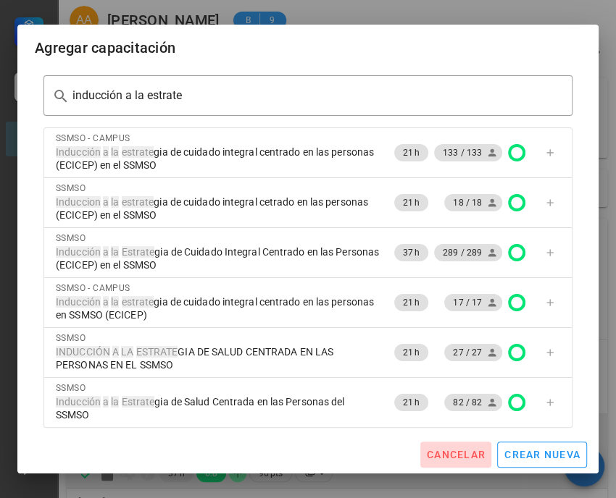
click at [451, 453] on span "cancelar" at bounding box center [455, 455] width 59 height 12
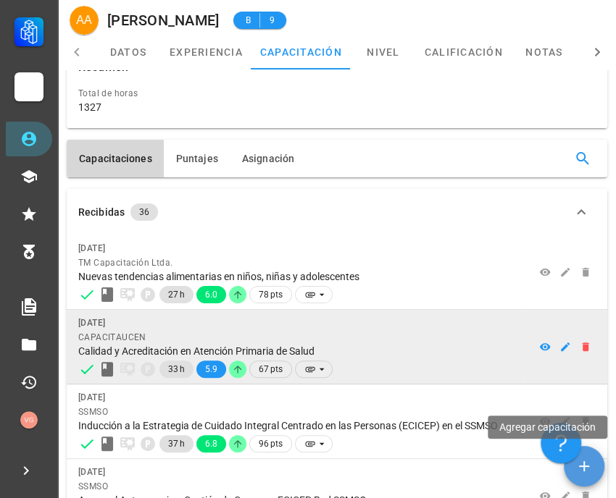
scroll to position [80, 0]
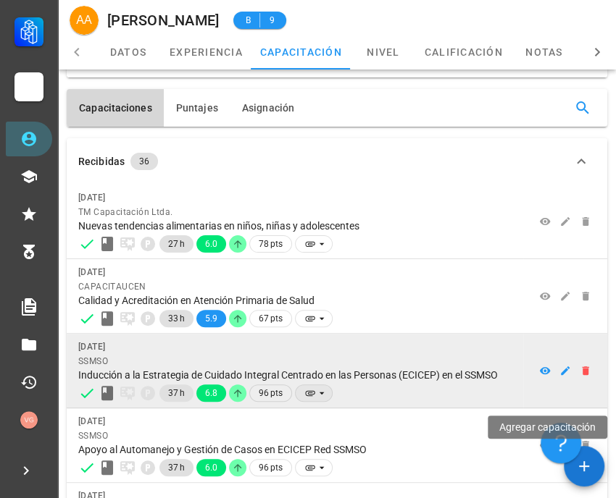
click at [305, 393] on icon at bounding box center [309, 393] width 9 height 5
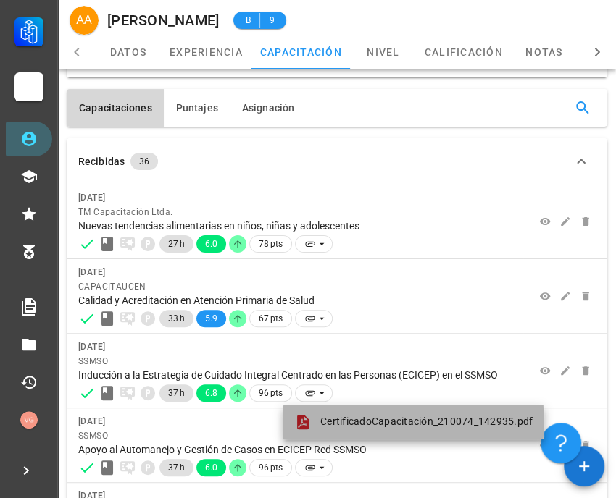
click at [356, 414] on div "CertificadoCapacitación_210074_142935.pdf" at bounding box center [413, 422] width 238 height 17
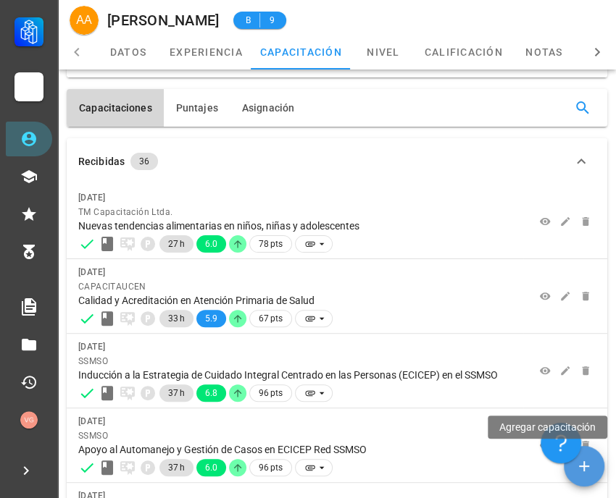
click at [590, 477] on button "button" at bounding box center [583, 466] width 41 height 41
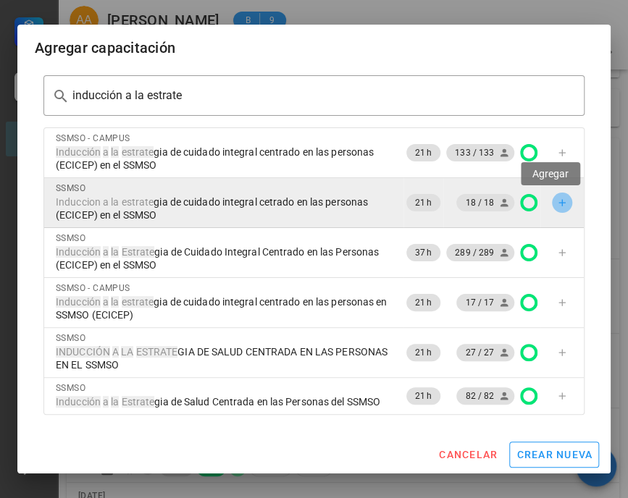
click at [556, 201] on icon "button" at bounding box center [562, 203] width 12 height 12
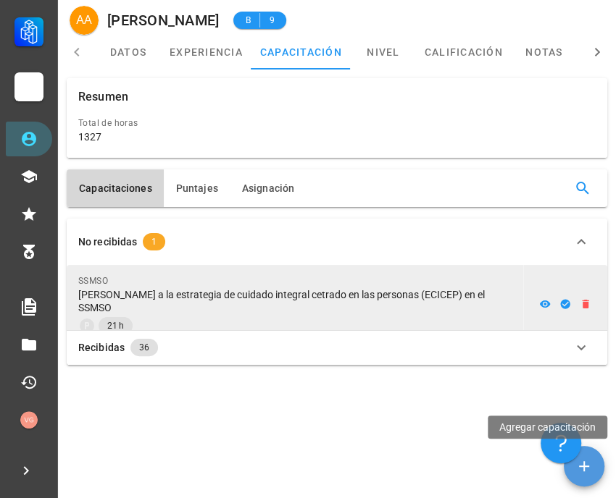
scroll to position [0, 0]
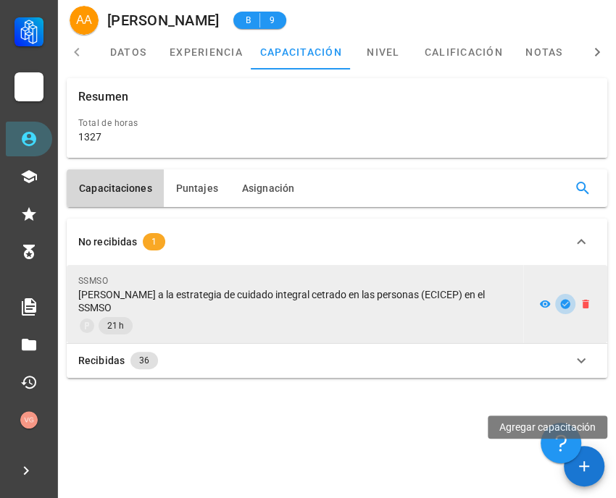
click at [560, 299] on icon "button" at bounding box center [564, 303] width 9 height 9
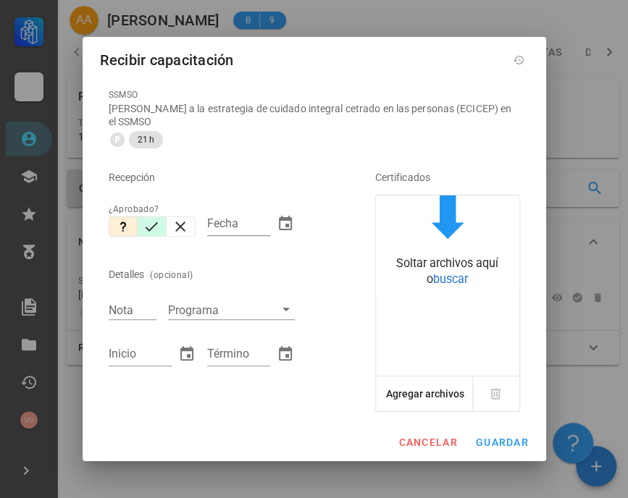
drag, startPoint x: 151, startPoint y: 228, endPoint x: 146, endPoint y: 234, distance: 8.2
click at [151, 227] on icon "button" at bounding box center [152, 226] width 13 height 9
type input "[DATE]"
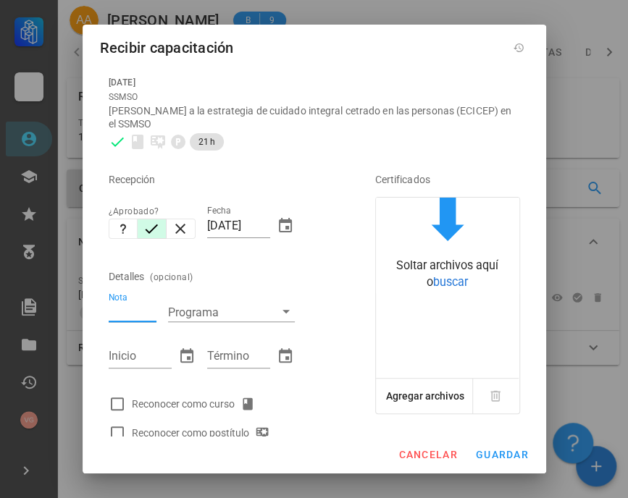
click at [122, 314] on input "Nota" at bounding box center [133, 312] width 48 height 19
type input "6.7"
type input "[DATE]"
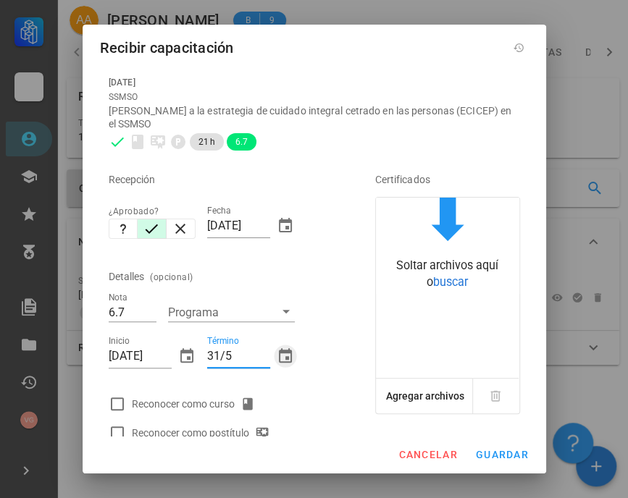
type input "[DATE]"
click at [422, 449] on span "cancelar" at bounding box center [427, 455] width 59 height 12
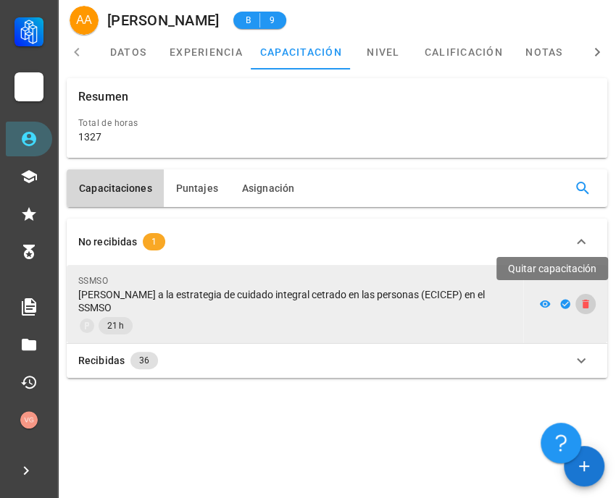
click at [587, 298] on icon "button" at bounding box center [585, 304] width 12 height 12
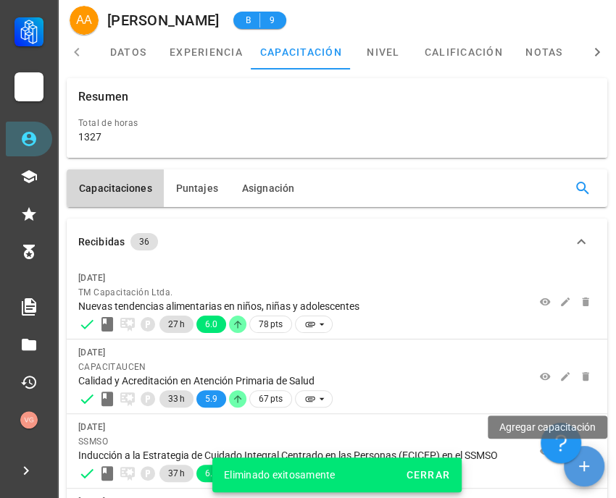
click at [581, 473] on icon "button" at bounding box center [583, 466] width 17 height 17
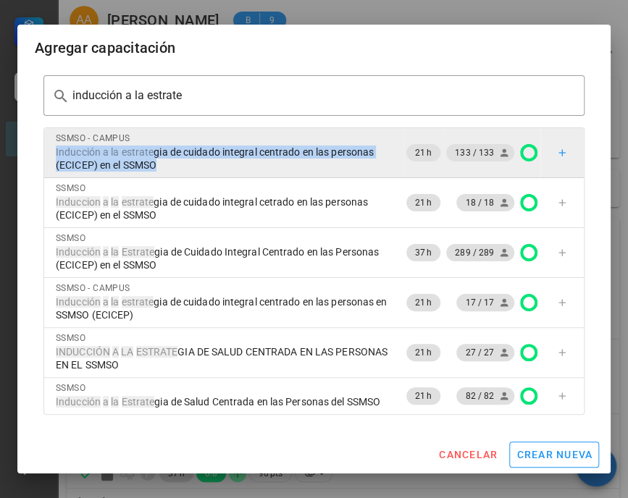
drag, startPoint x: 148, startPoint y: 167, endPoint x: 50, endPoint y: 152, distance: 98.8
click at [50, 152] on td "SSMSO - CAMPUS [GEOGRAPHIC_DATA] a la estrate gia de cuidado integral centrado …" at bounding box center [223, 153] width 359 height 50
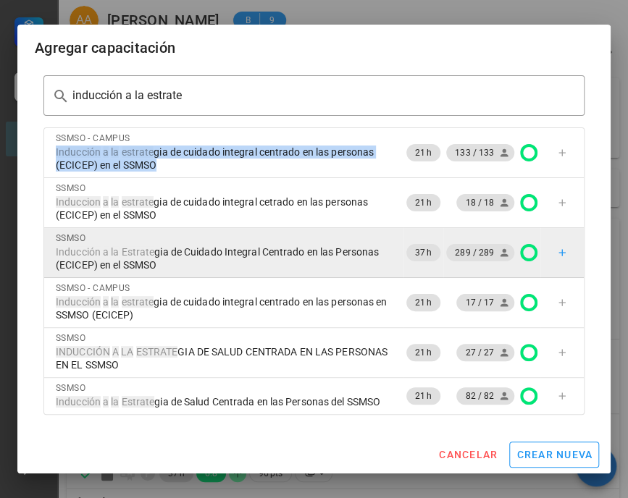
copy span "Inducción a la estrate gia de cuidado integral centrado en las personas (ECICEP…"
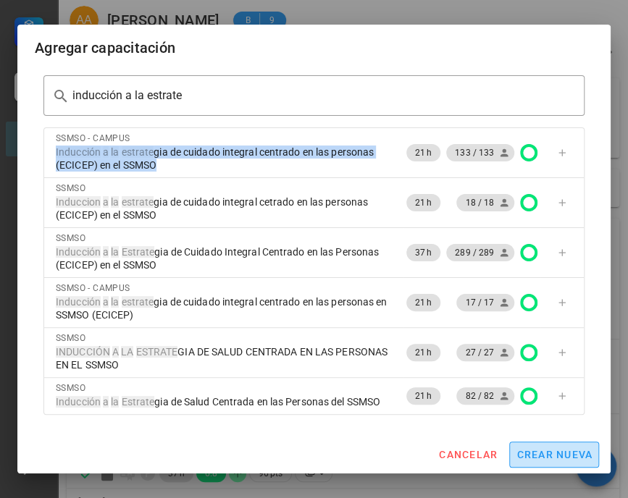
click at [550, 453] on span "crear nueva" at bounding box center [554, 455] width 77 height 12
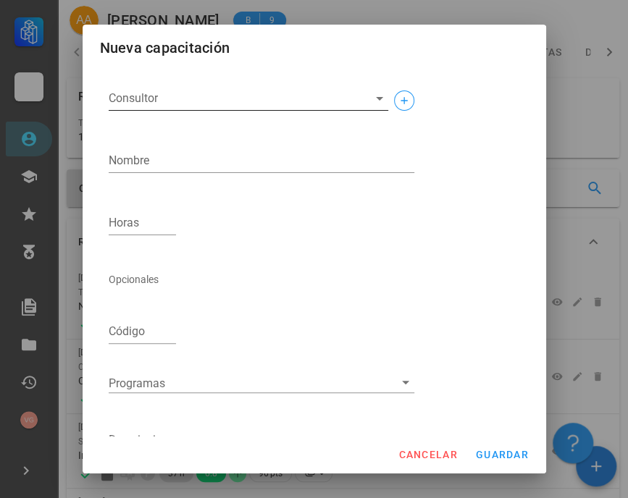
click at [146, 85] on div "Consultor" at bounding box center [249, 102] width 280 height 48
click at [135, 98] on input "Consultor" at bounding box center [237, 98] width 256 height 23
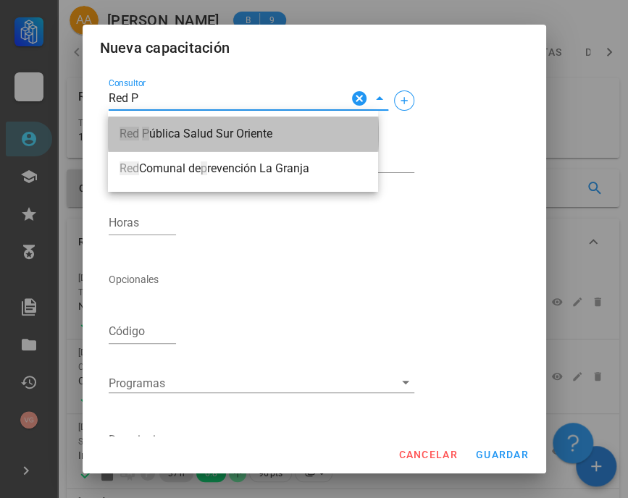
click at [175, 130] on span "Red P ública Salud Sur Oriente" at bounding box center [243, 133] width 247 height 13
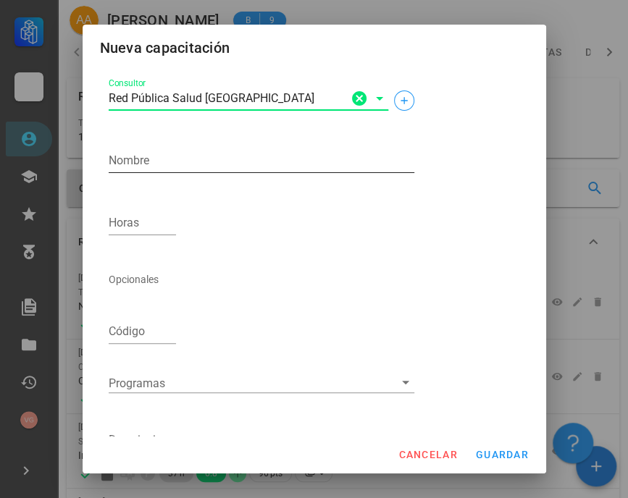
type input "Red Pública Salud [GEOGRAPHIC_DATA]"
click at [147, 162] on textarea "Nombre" at bounding box center [262, 160] width 306 height 23
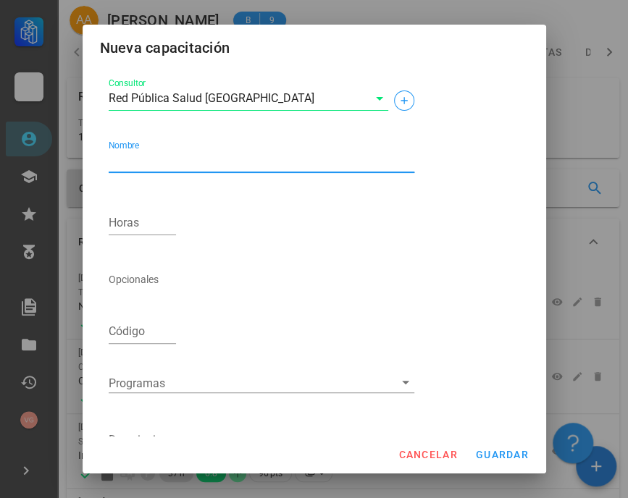
paste textarea "Inducción a la estrategia de cuidado integral centrado en las personas (ECICEP)…"
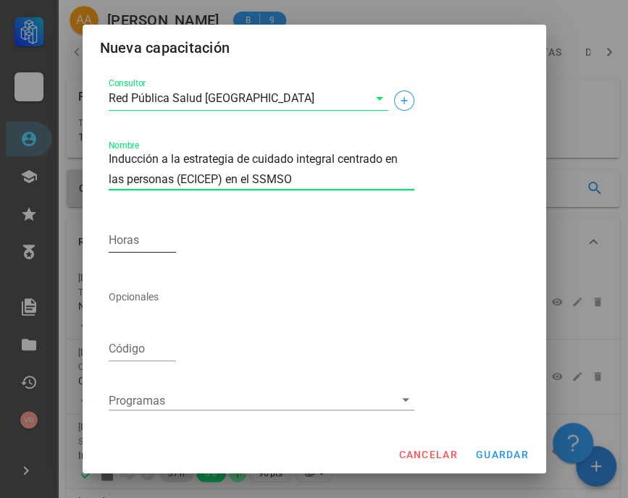
type textarea "Inducción a la estrategia de cuidado integral centrado en las personas (ECICEP)…"
click at [128, 235] on div "Horas" at bounding box center [143, 240] width 68 height 23
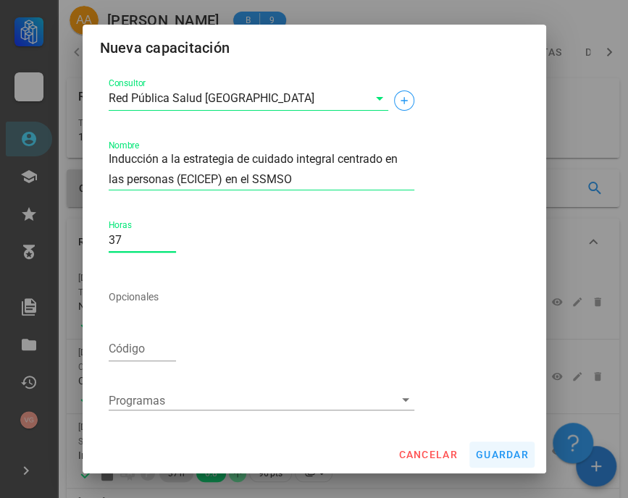
type input "37"
click at [504, 445] on button "guardar" at bounding box center [501, 455] width 65 height 26
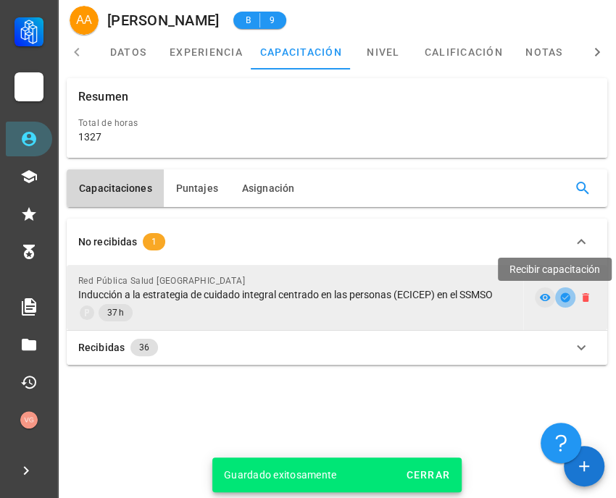
click at [561, 297] on icon "button" at bounding box center [564, 297] width 9 height 9
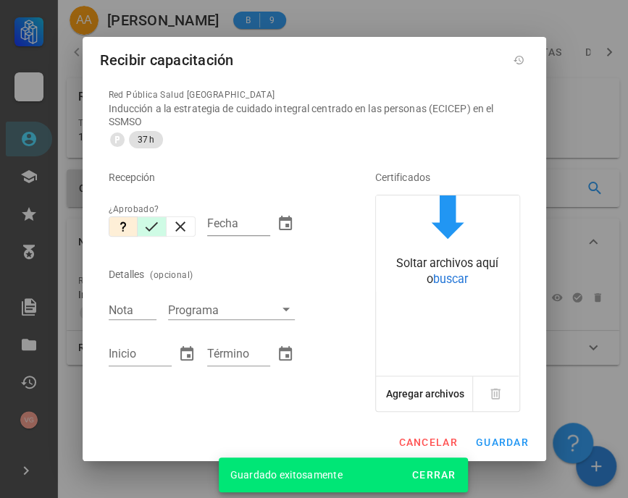
click at [149, 221] on icon "button" at bounding box center [151, 226] width 17 height 17
type input "[DATE]"
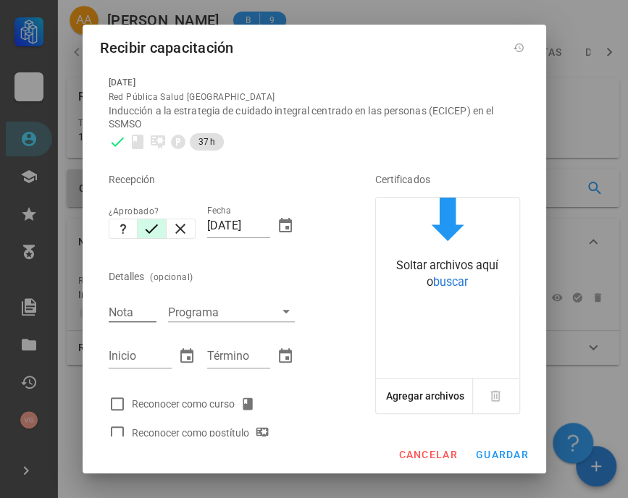
click at [116, 311] on div "Nota" at bounding box center [133, 312] width 48 height 19
type input "6.7"
type input "[DATE]"
click at [120, 396] on div at bounding box center [117, 404] width 25 height 25
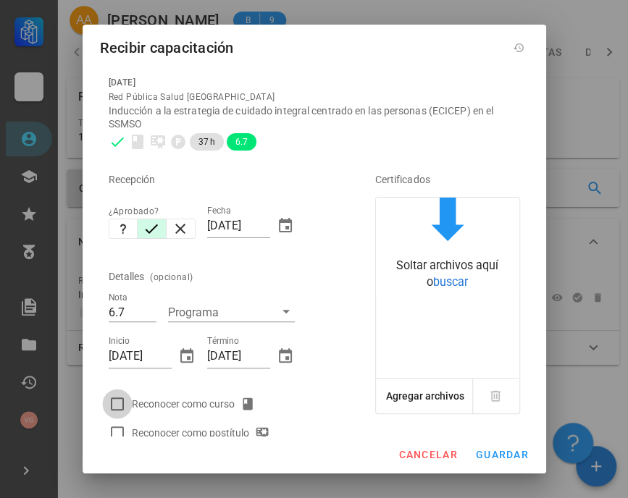
checkbox input "true"
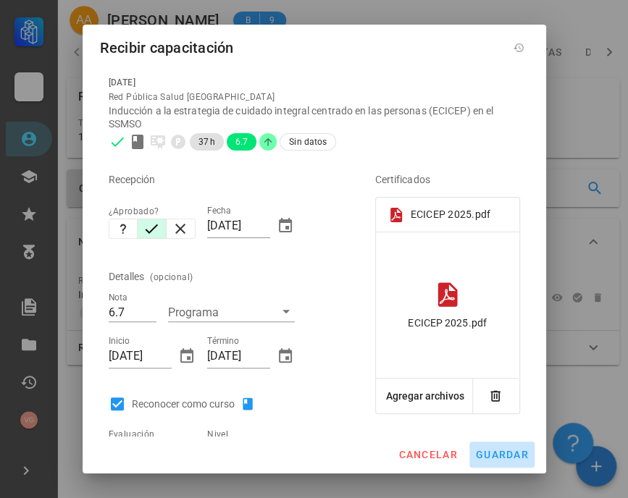
click at [507, 449] on span "guardar" at bounding box center [502, 455] width 54 height 12
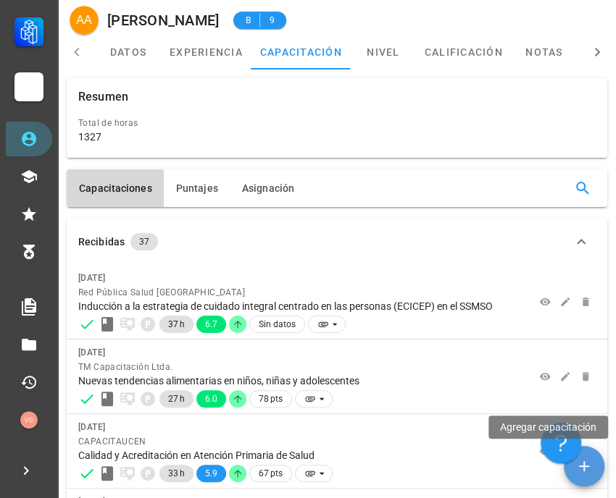
click at [576, 465] on icon "button" at bounding box center [583, 466] width 17 height 17
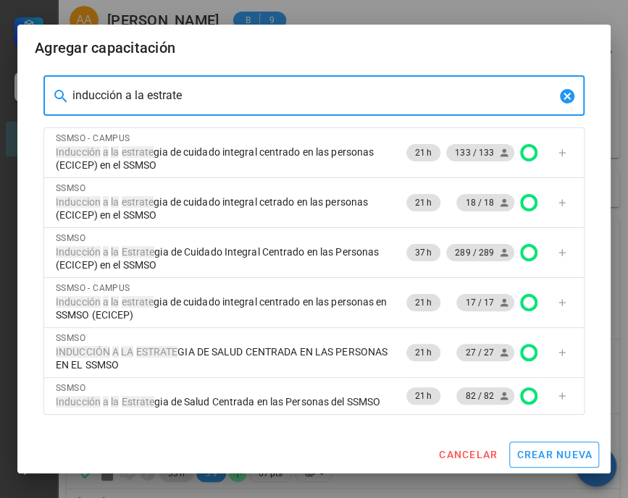
drag, startPoint x: 198, startPoint y: 96, endPoint x: 18, endPoint y: 96, distance: 179.6
click at [18, 96] on div "​ inducción a la estrate SSMSO - CAMPUS Inducción a la estrate gia de cuidado i…" at bounding box center [313, 251] width 593 height 369
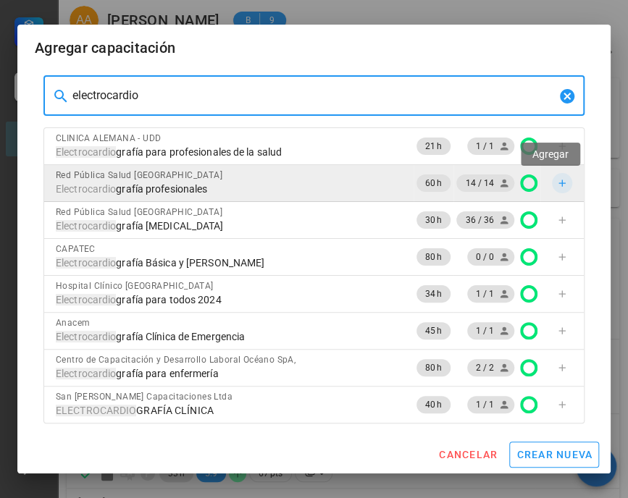
type input "electrocardio"
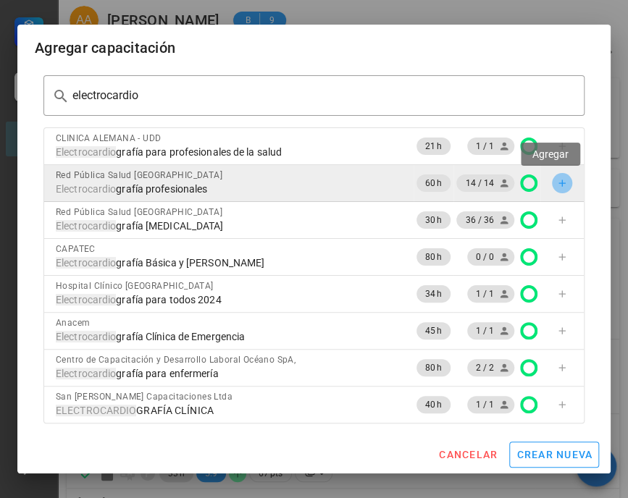
click at [556, 177] on icon "button" at bounding box center [562, 183] width 12 height 12
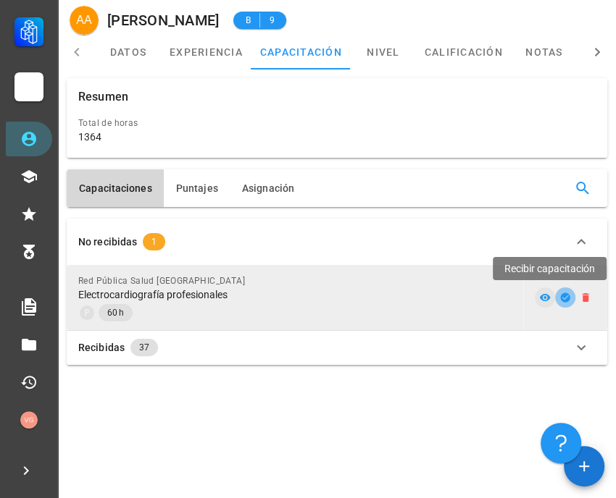
click at [563, 301] on icon "button" at bounding box center [564, 297] width 9 height 9
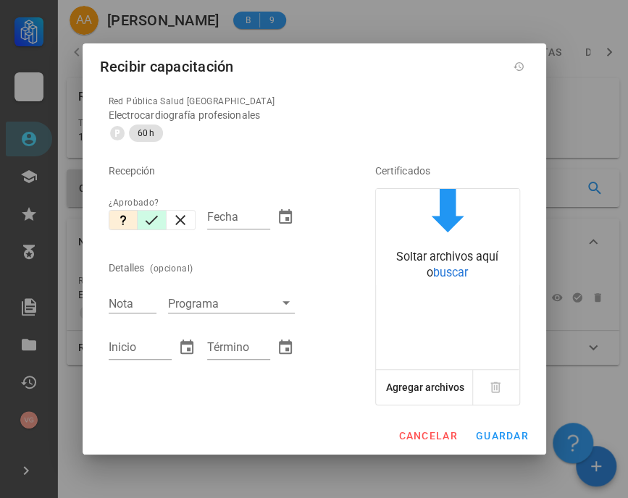
click at [154, 224] on icon "button" at bounding box center [151, 219] width 17 height 17
type input "[DATE]"
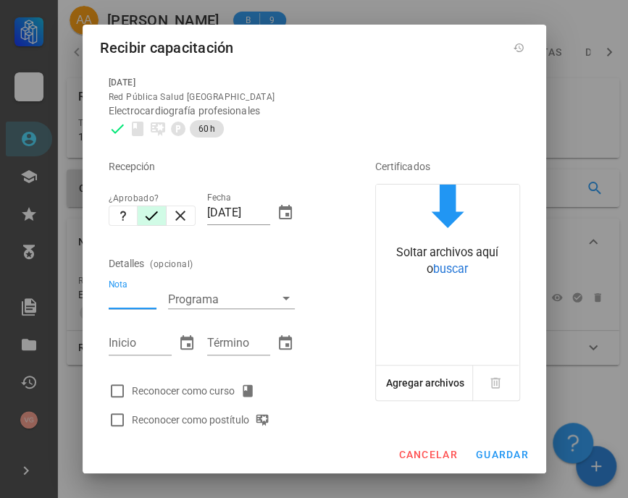
click at [128, 301] on input "Nota" at bounding box center [133, 299] width 48 height 19
type input "5.9"
type input "[DATE]"
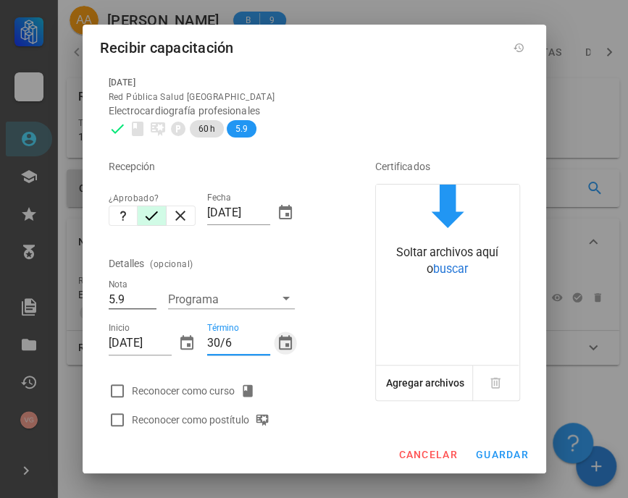
type input "[DATE]"
click at [122, 389] on div at bounding box center [117, 391] width 25 height 25
checkbox input "true"
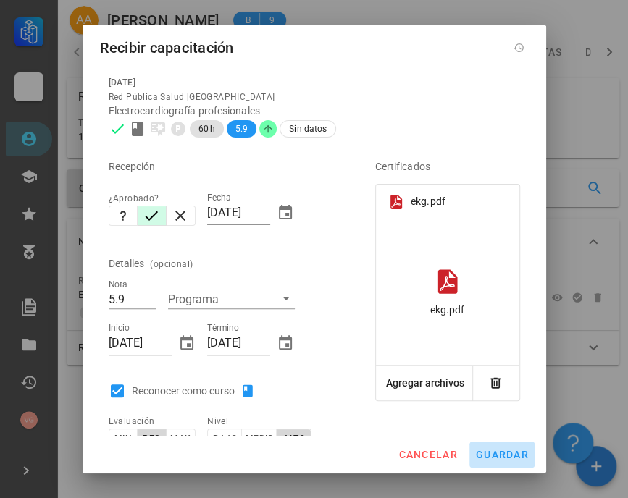
click at [516, 453] on span "guardar" at bounding box center [502, 455] width 54 height 12
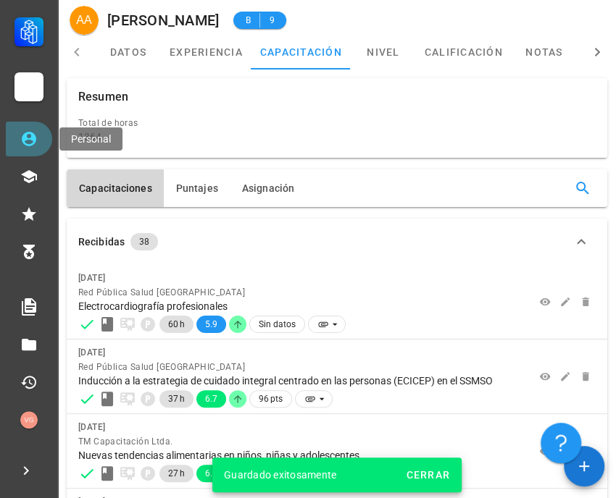
click at [30, 138] on icon at bounding box center [29, 139] width 14 height 14
